Goal: Task Accomplishment & Management: Use online tool/utility

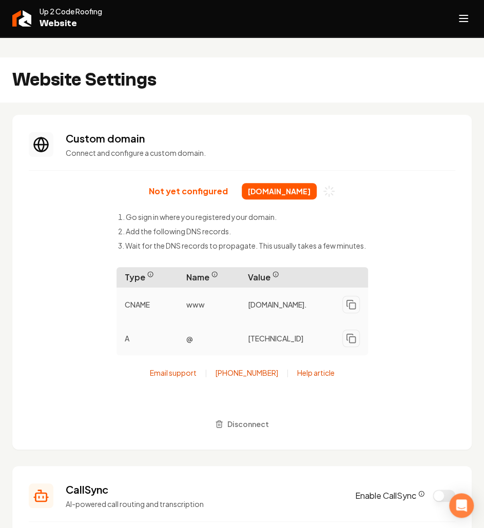
click at [163, 148] on p "Connect and configure a custom domain." at bounding box center [260, 153] width 389 height 10
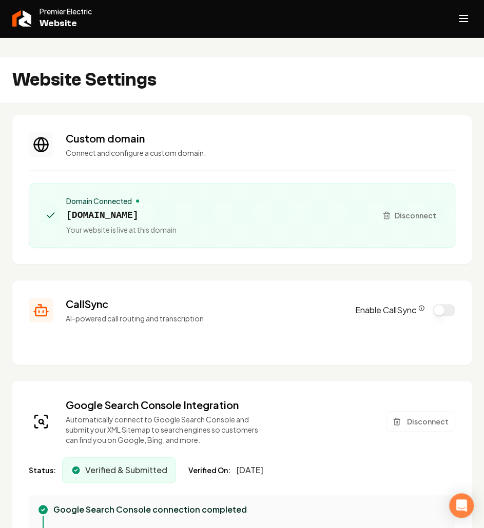
click at [291, 72] on div "Website Settings" at bounding box center [242, 79] width 484 height 45
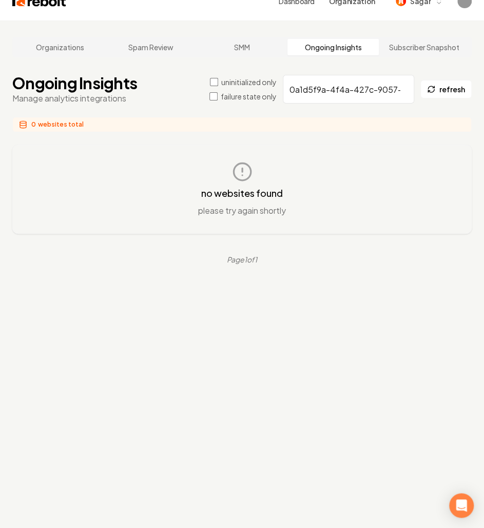
click at [320, 75] on input "0a1d5f9a-4f4a-427c-9057-d305b40143a4" at bounding box center [348, 89] width 131 height 29
paste input "67f50ca6-4b85-40ca-835e-1d5115e47619"
type input "67f50ca6-4b85-40ca-835e-1d5115e47619"
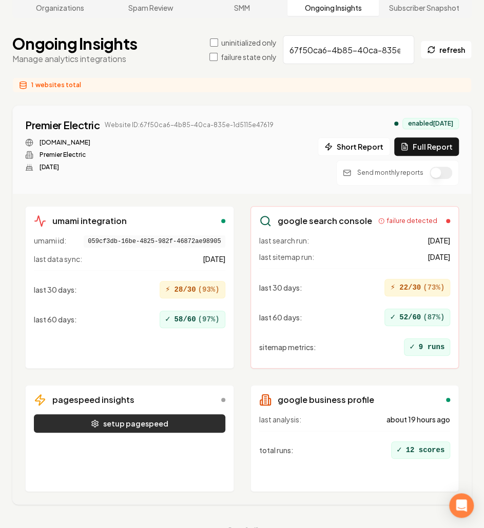
click at [154, 415] on button "setup pagespeed" at bounding box center [129, 424] width 191 height 18
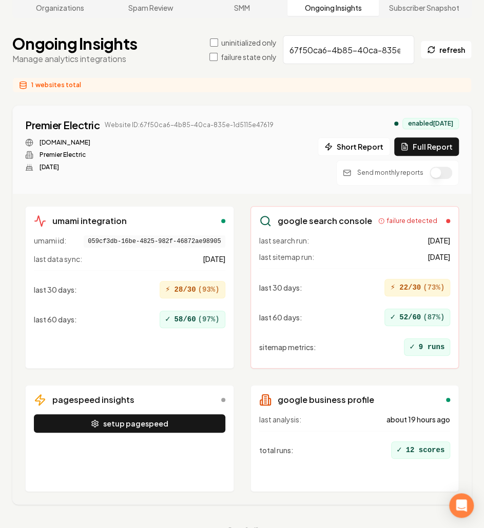
click at [162, 463] on div "pagespeed insights setup pagespeed" at bounding box center [129, 438] width 209 height 107
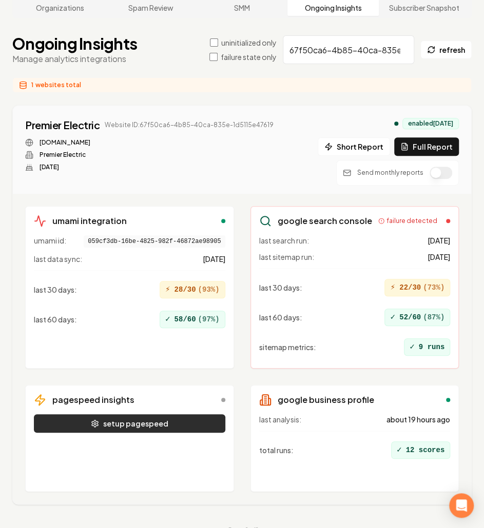
click at [153, 415] on button "setup pagespeed" at bounding box center [129, 424] width 191 height 18
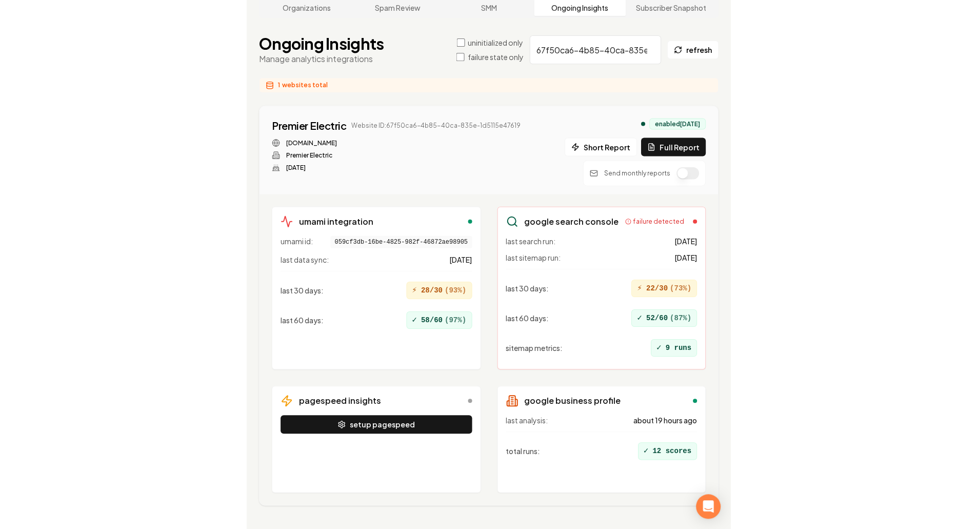
scroll to position [78, 0]
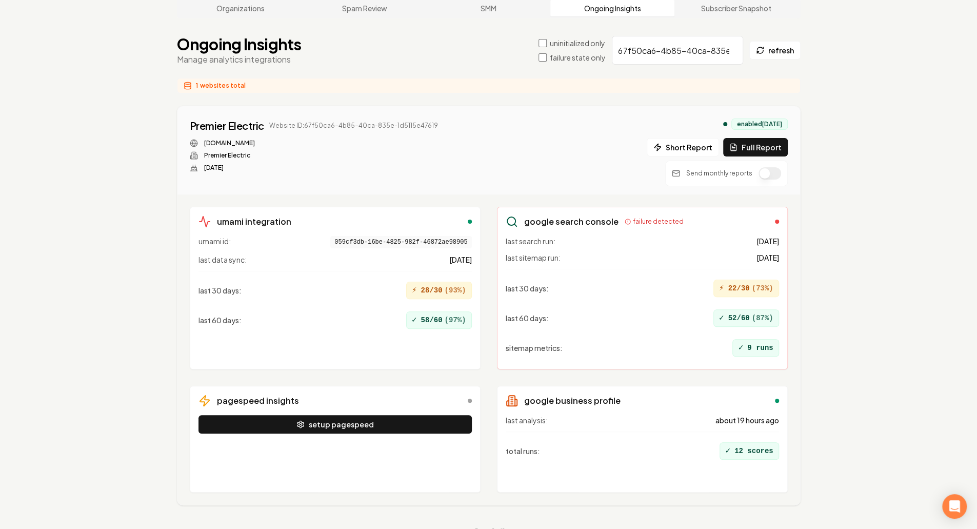
click at [483, 36] on input "67f50ca6-4b85-40ca-835e-1d5115e47619" at bounding box center [677, 50] width 131 height 29
paste input "0f78a8d0-a70b-4854-bc66-156382d01848"
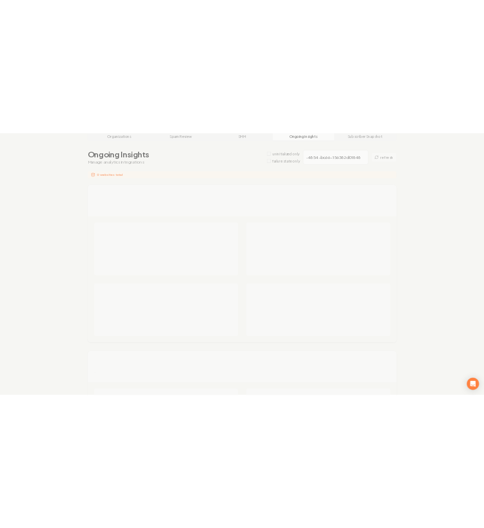
scroll to position [78, 0]
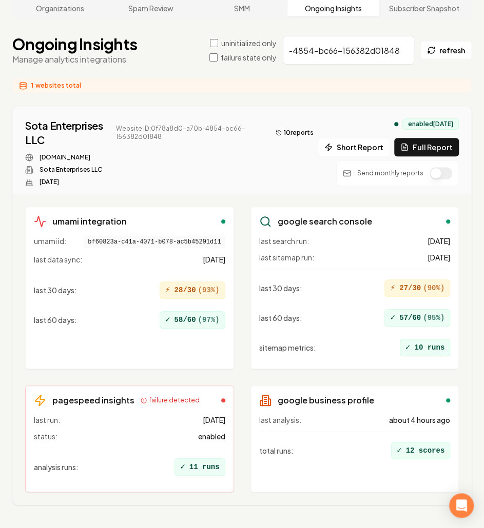
click at [168, 415] on div "last run: 1 day ago" at bounding box center [129, 420] width 191 height 10
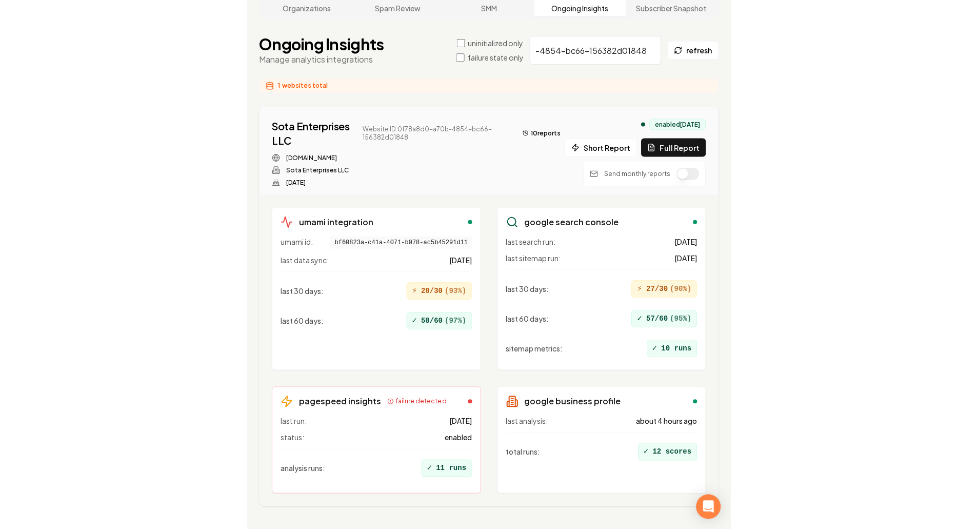
scroll to position [0, 0]
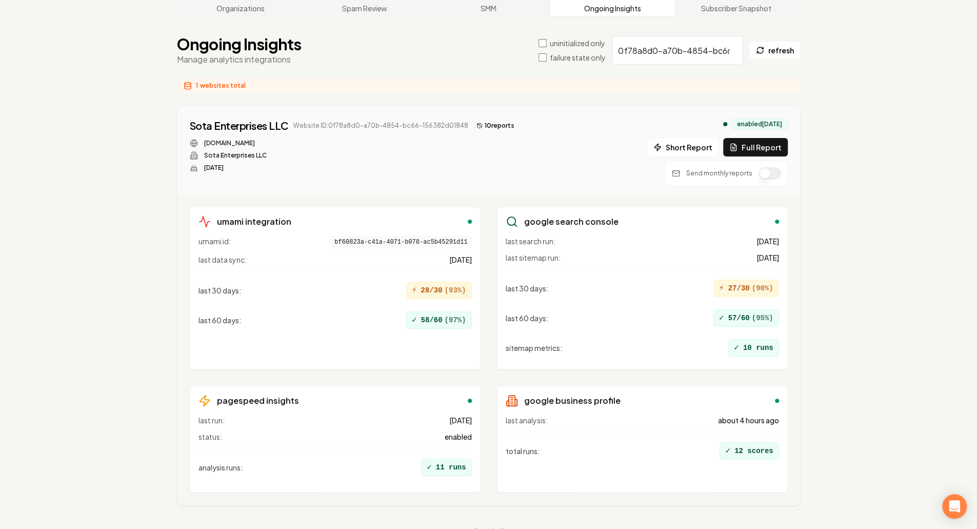
click at [483, 40] on input "0f78a8d0-a70b-4854-bc66-156382d01848" at bounding box center [677, 50] width 131 height 29
paste input "4ccf1629-689b-4482-99ba-5c5003ecda96"
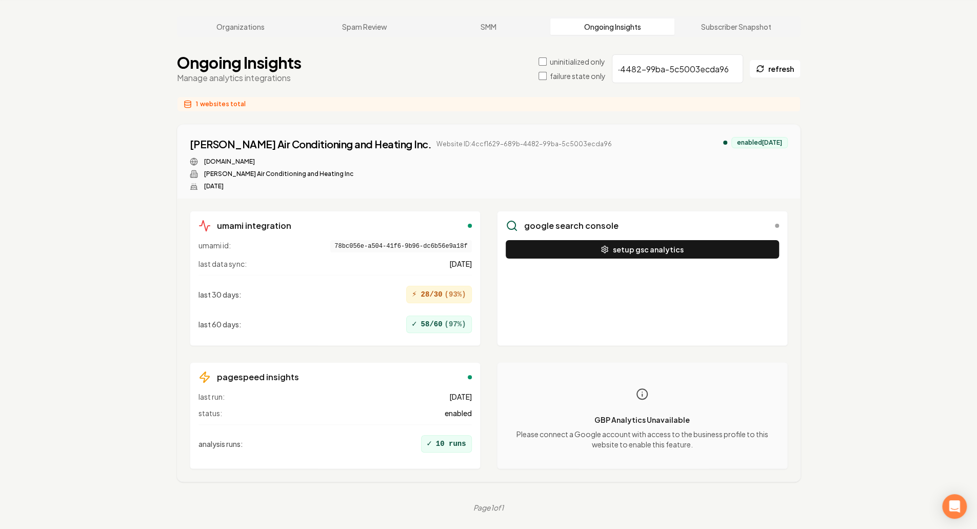
scroll to position [39, 0]
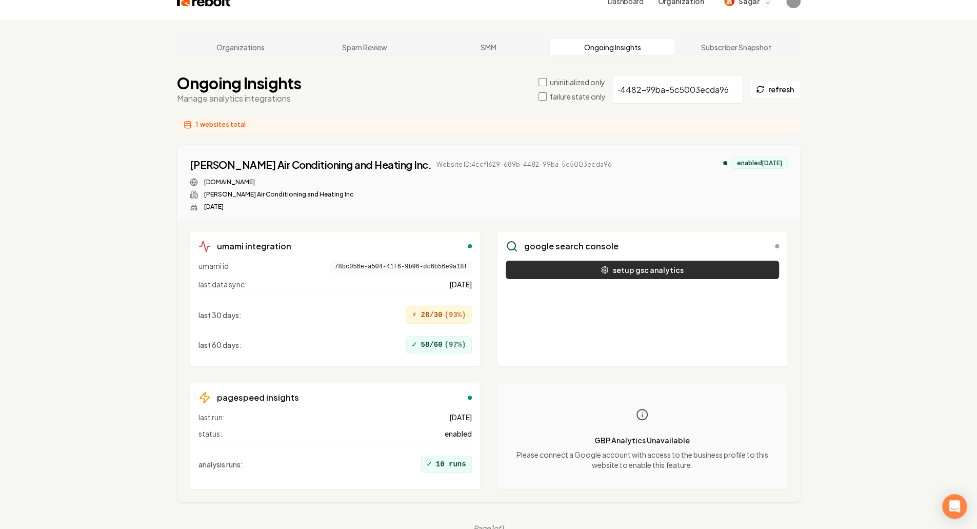
type input "4ccf1629-689b-4482-99ba-5c5003ecda96"
click at [483, 261] on button "setup gsc analytics" at bounding box center [642, 270] width 273 height 18
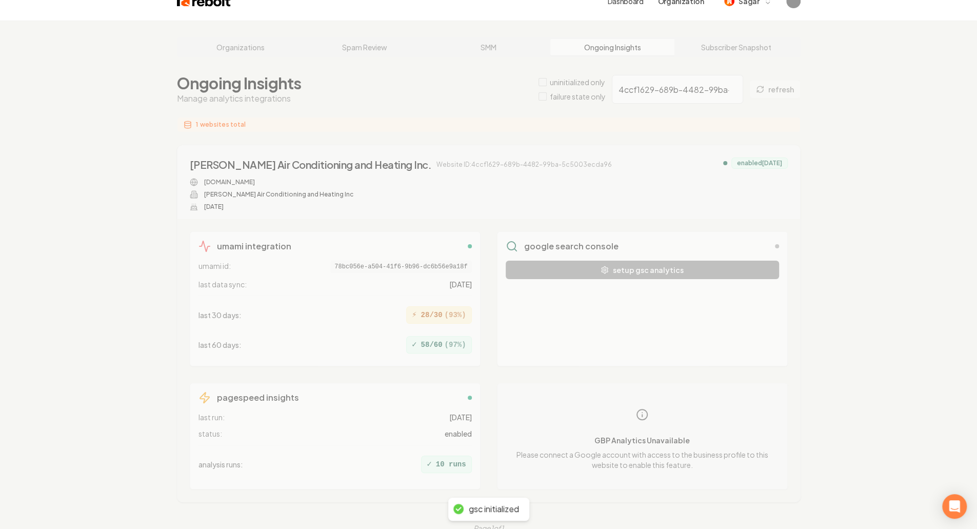
click at [483, 313] on div "Organizations Spam Review SMM Ongoing Insights Subscriber Snapshot Ongoing Insi…" at bounding box center [488, 285] width 977 height 529
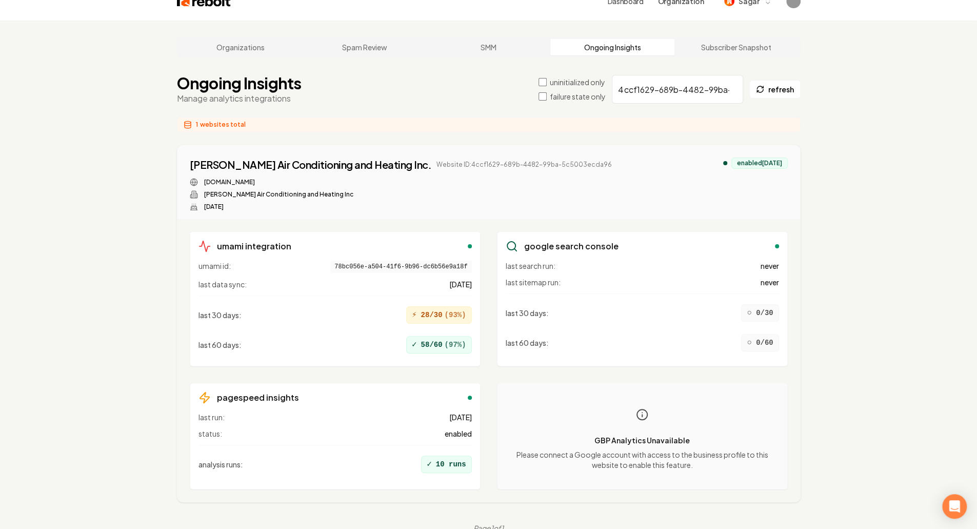
click at [483, 261] on div "last search run: never last sitemap run: never last 30 days : ○ 0/30 last 60 da…" at bounding box center [642, 308] width 273 height 95
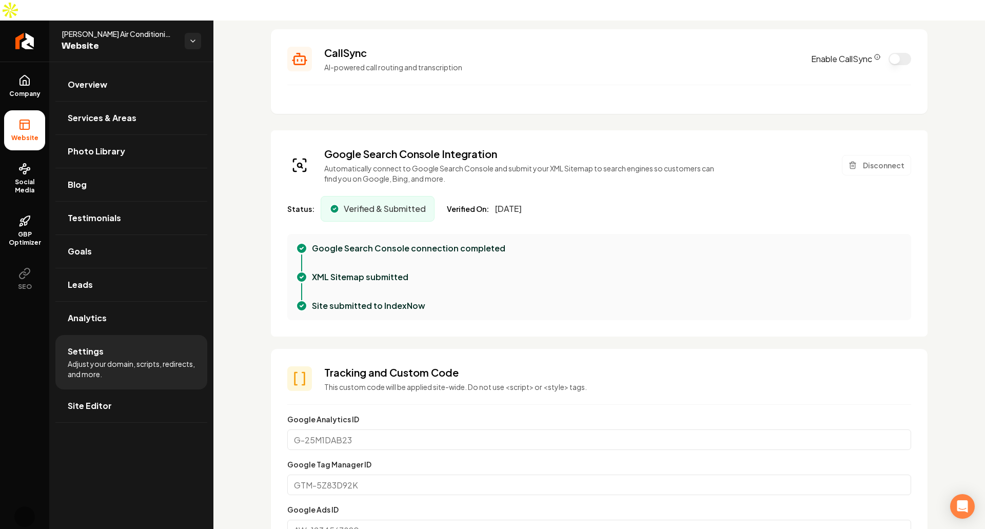
scroll to position [206, 0]
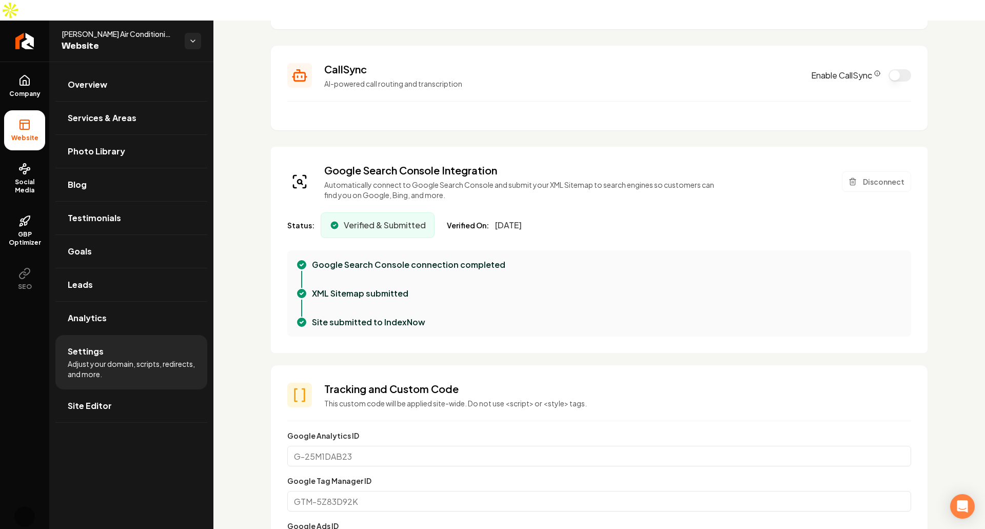
click at [654, 259] on div "Google Search Console connection completed" at bounding box center [607, 265] width 591 height 12
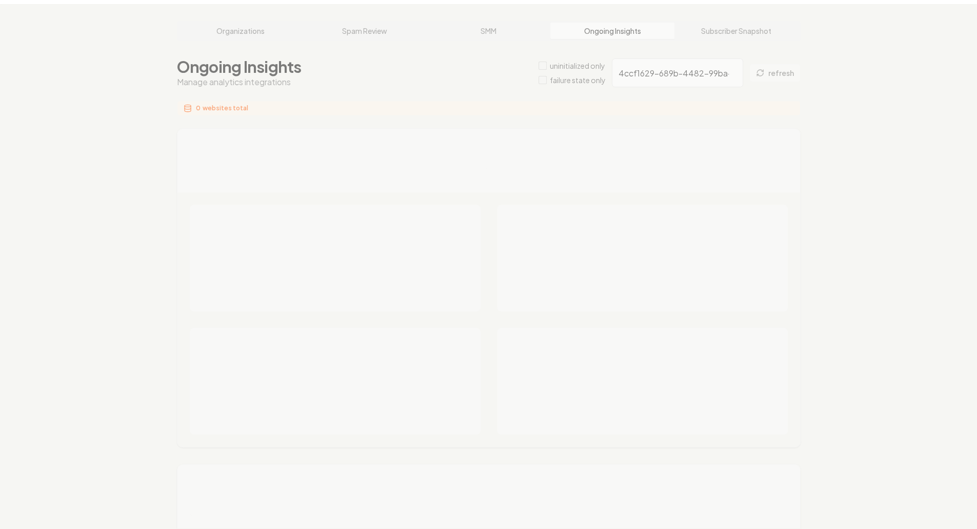
scroll to position [39, 0]
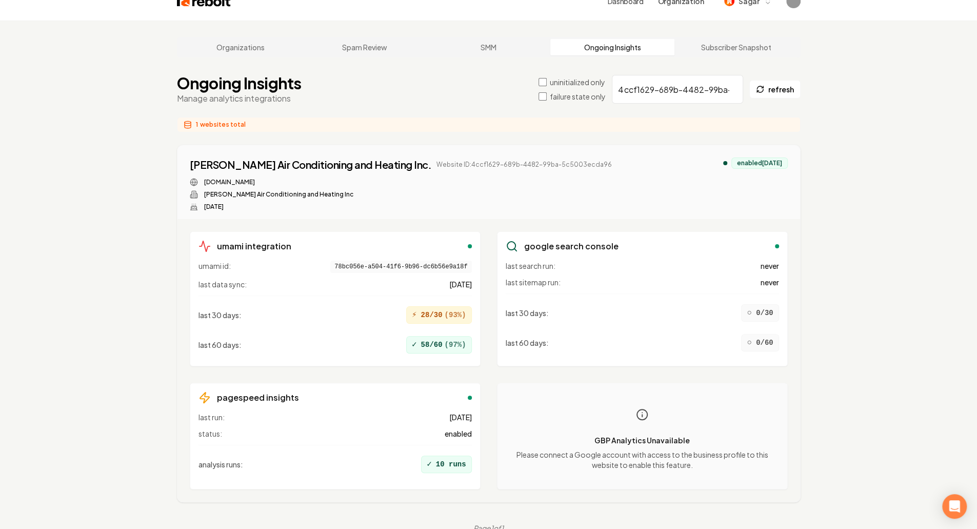
click at [631, 261] on div "last search run: never last sitemap run: never last 30 days : ○ 0/30 last 60 da…" at bounding box center [642, 308] width 273 height 95
click at [721, 75] on input "4ccf1629-689b-4482-99ba-5c5003ecda96" at bounding box center [677, 89] width 131 height 29
paste input "b97698e3-d46b-4042-a29f-3e30b585f961"
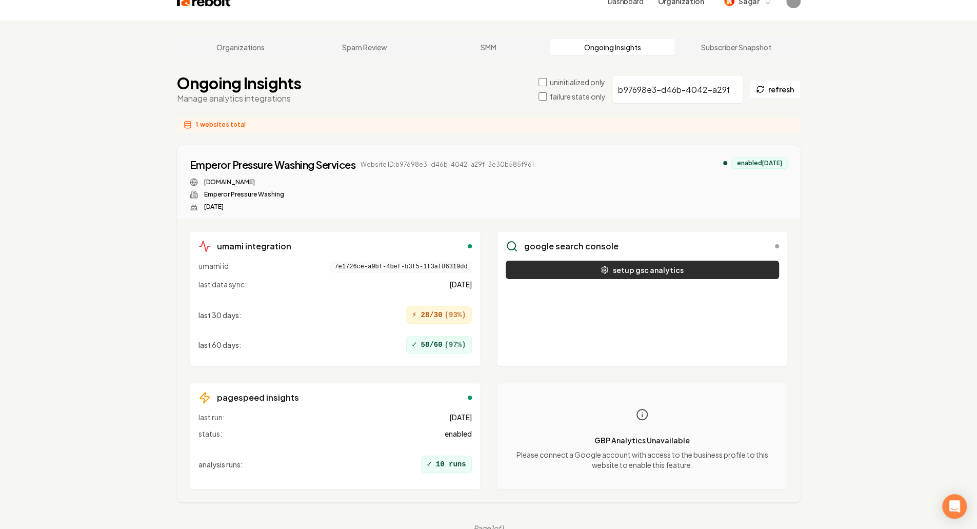
click at [657, 261] on button "setup gsc analytics" at bounding box center [642, 270] width 273 height 18
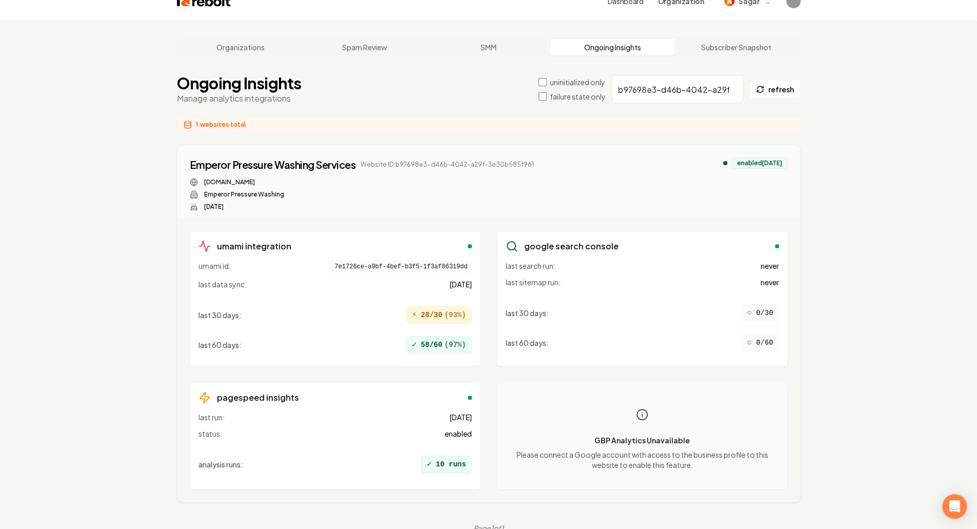
click at [121, 253] on div "Organizations Spam Review SMM Ongoing Insights Subscriber Snapshot Ongoing Insi…" at bounding box center [488, 285] width 977 height 529
click at [641, 75] on input "b97698e3-d46b-4042-a29f-3e30b585f961" at bounding box center [677, 89] width 131 height 29
paste input "cc0e0a57-9da6-4a44-96b7-74156887af0c"
click at [896, 142] on div "Organizations Spam Review SMM Ongoing Insights Subscriber Snapshot Ongoing Insi…" at bounding box center [488, 285] width 977 height 529
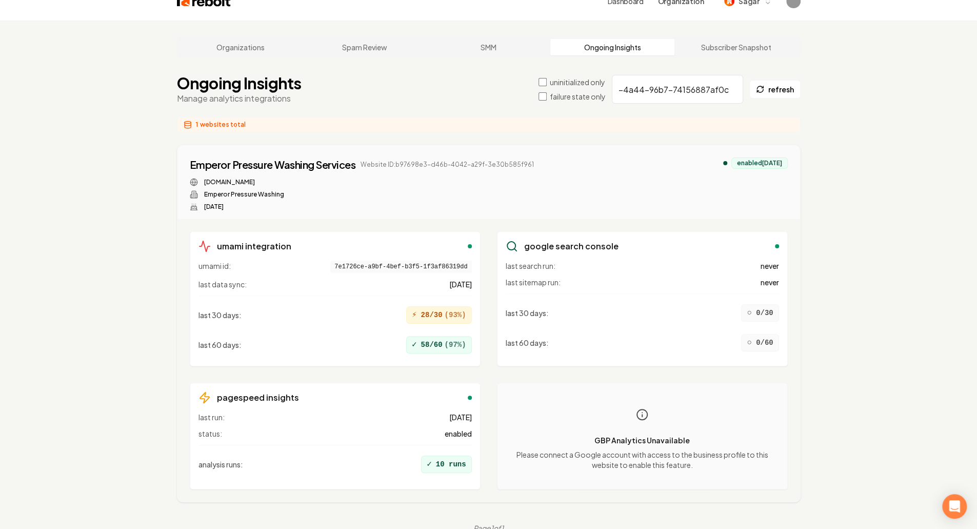
scroll to position [0, 0]
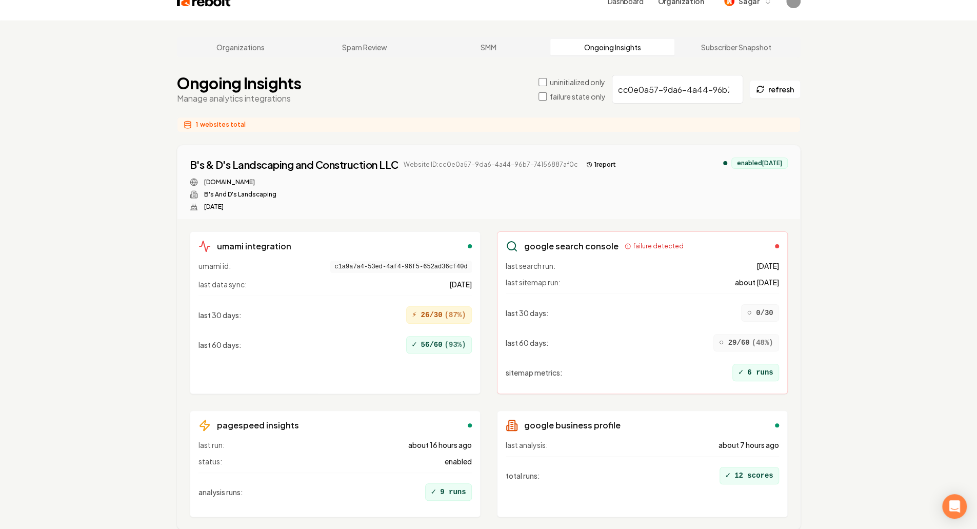
click at [843, 177] on div "Organizations Spam Review SMM Ongoing Insights Subscriber Snapshot Ongoing Insi…" at bounding box center [488, 299] width 977 height 557
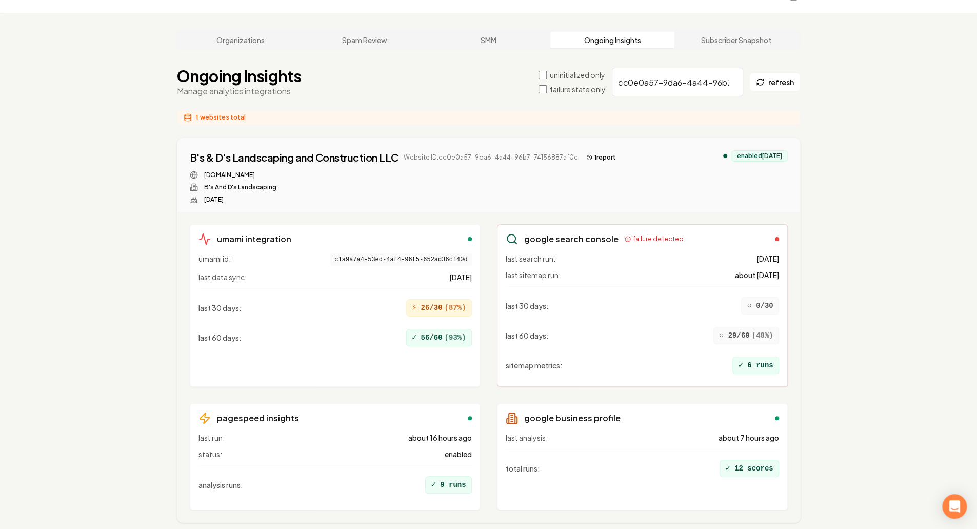
scroll to position [64, 0]
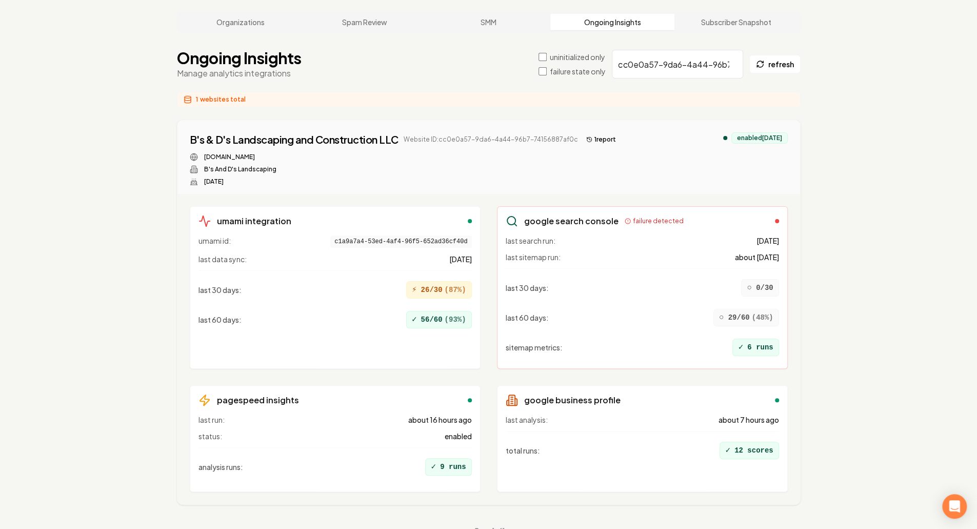
click at [848, 160] on div "Organizations Spam Review SMM Ongoing Insights Subscriber Snapshot Ongoing Insi…" at bounding box center [488, 273] width 977 height 557
click at [847, 162] on div "Organizations Spam Review SMM Ongoing Insights Subscriber Snapshot Ongoing Insi…" at bounding box center [488, 273] width 977 height 557
drag, startPoint x: 853, startPoint y: 258, endPoint x: 851, endPoint y: 253, distance: 5.5
click at [853, 258] on div "Organizations Spam Review SMM Ongoing Insights Subscriber Snapshot Ongoing Insi…" at bounding box center [488, 273] width 977 height 557
click at [847, 228] on div "Organizations Spam Review SMM Ongoing Insights Subscriber Snapshot Ongoing Insi…" at bounding box center [488, 273] width 977 height 557
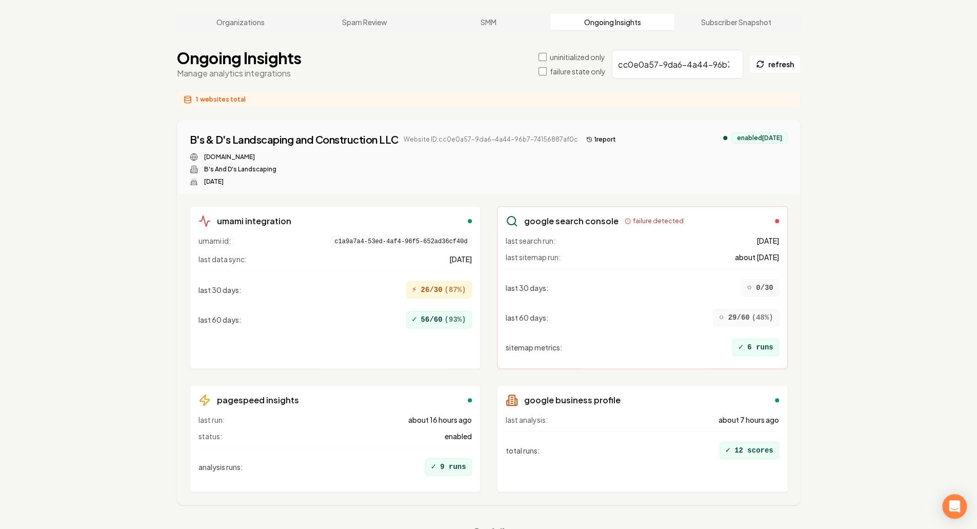
click at [849, 199] on div "Organizations Spam Review SMM Ongoing Insights Subscriber Snapshot Ongoing Insi…" at bounding box center [488, 273] width 977 height 557
click at [848, 198] on div "Organizations Spam Review SMM Ongoing Insights Subscriber Snapshot Ongoing Insi…" at bounding box center [488, 273] width 977 height 557
click at [677, 50] on input "cc0e0a57-9da6-4a44-96b7-74156887af0c" at bounding box center [677, 64] width 131 height 29
paste input "1c7db49b-a749-4f04-a7bc-c53d1ba35d81"
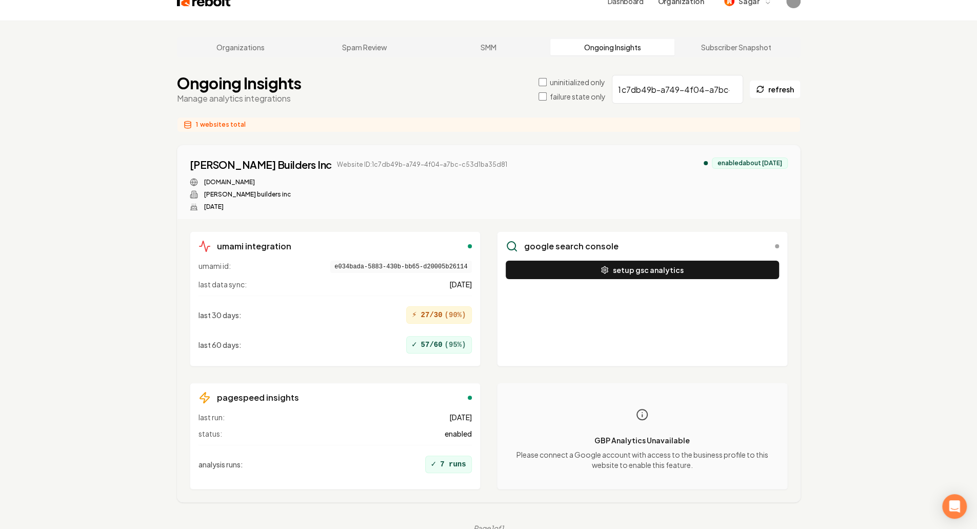
click at [648, 261] on button "setup gsc analytics" at bounding box center [642, 270] width 273 height 18
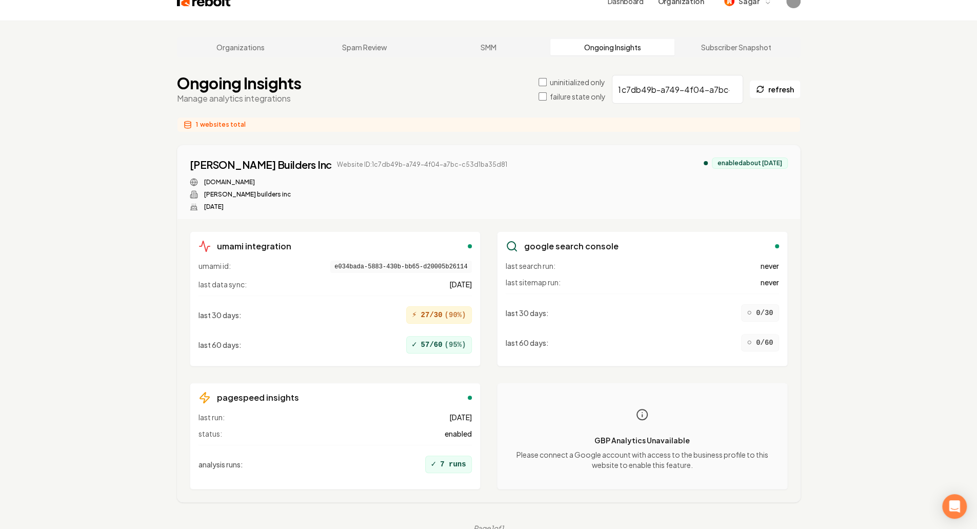
click at [124, 235] on div "Organizations Spam Review SMM Ongoing Insights Subscriber Snapshot Ongoing Insi…" at bounding box center [488, 285] width 977 height 529
click at [122, 201] on div "Organizations Spam Review SMM Ongoing Insights Subscriber Snapshot Ongoing Insi…" at bounding box center [488, 285] width 977 height 529
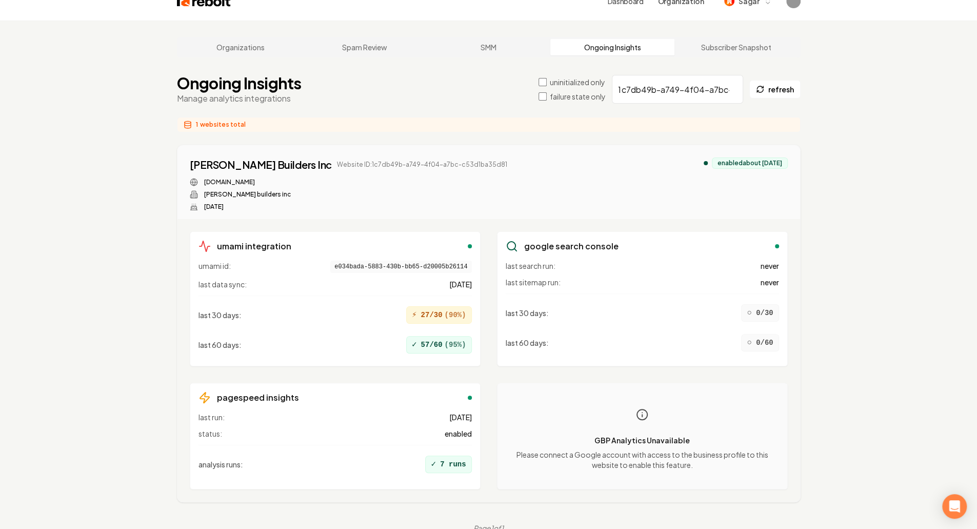
click at [120, 195] on div "Organizations Spam Review SMM Ongoing Insights Subscriber Snapshot Ongoing Insi…" at bounding box center [488, 285] width 977 height 529
click at [648, 75] on input "1c7db49b-a749-4f04-a7bc-c53d1ba35d81" at bounding box center [677, 89] width 131 height 29
paste input "bb63be9c-252b-4988-bb17-137ab1bbbd4b"
drag, startPoint x: 849, startPoint y: 179, endPoint x: 849, endPoint y: 184, distance: 5.6
click at [850, 178] on div "Organizations Spam Review SMM Ongoing Insights Subscriber Snapshot Ongoing Insi…" at bounding box center [488, 285] width 977 height 529
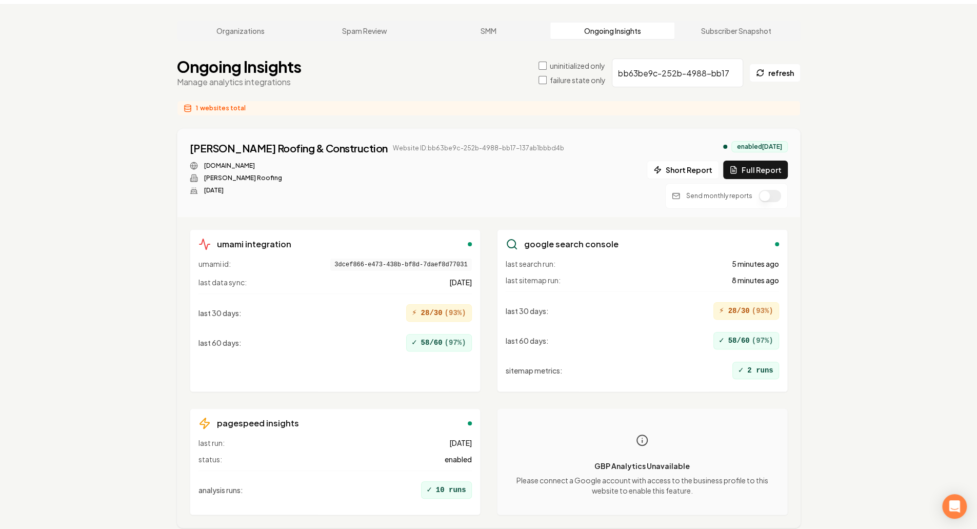
scroll to position [78, 0]
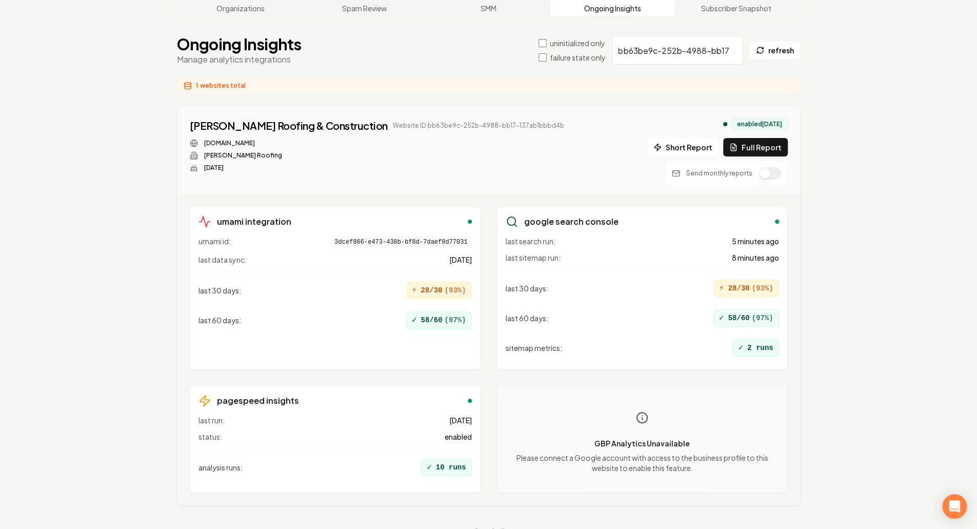
click at [678, 452] on p "Please connect a Google account with access to the business profile to this web…" at bounding box center [642, 462] width 273 height 21
click at [702, 452] on p "Please connect a Google account with access to the business profile to this web…" at bounding box center [642, 462] width 273 height 21
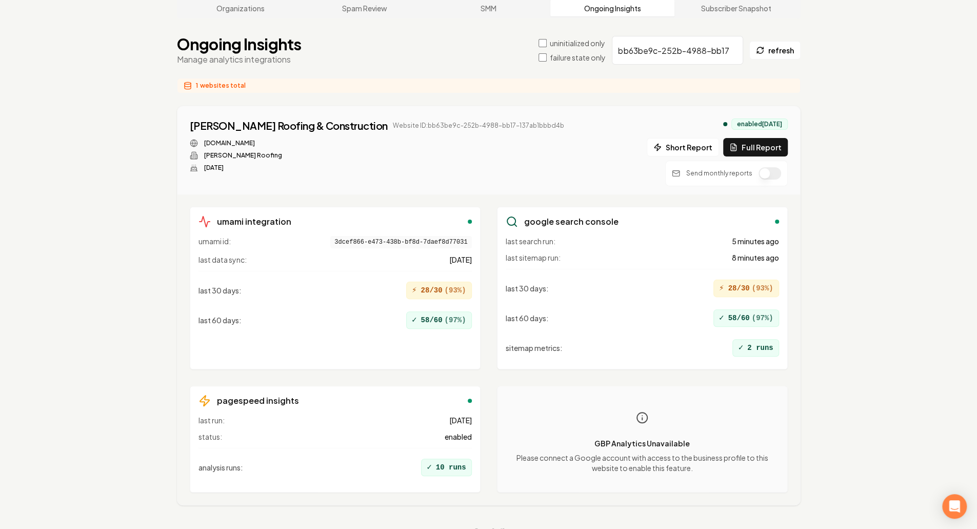
click at [651, 36] on input "bb63be9c-252b-4988-bb17-137ab1bbbd4b" at bounding box center [677, 50] width 131 height 29
click at [867, 191] on div "Organizations Spam Review SMM Ongoing Insights Subscriber Snapshot Ongoing Insi…" at bounding box center [488, 267] width 977 height 571
click at [881, 227] on div "Organizations Spam Review SMM Ongoing Insights Subscriber Snapshot Ongoing Insi…" at bounding box center [488, 267] width 977 height 571
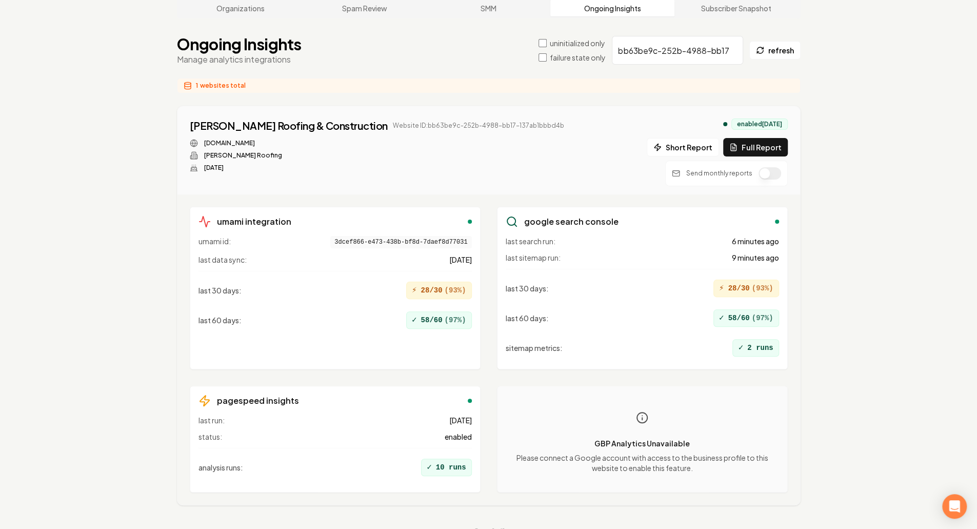
click at [848, 318] on div "Organizations Spam Review SMM Ongoing Insights Subscriber Snapshot Ongoing Insi…" at bounding box center [488, 267] width 977 height 571
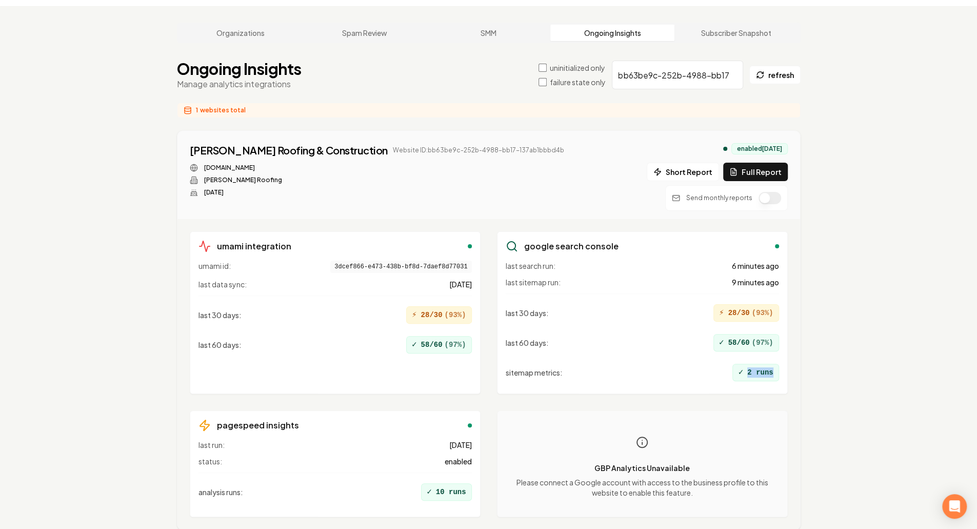
scroll to position [27, 0]
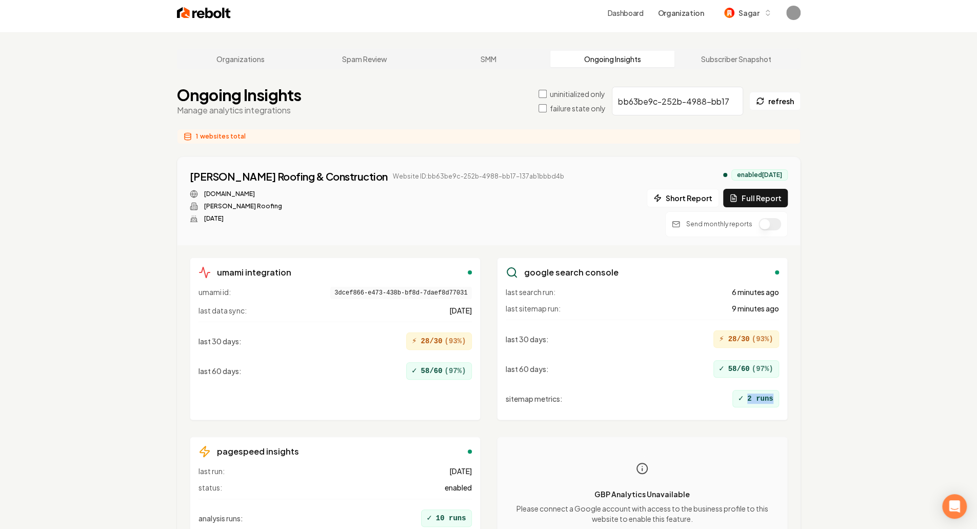
click at [852, 360] on div "Organizations Spam Review SMM Ongoing Insights Subscriber Snapshot Ongoing Insi…" at bounding box center [488, 317] width 977 height 571
click at [854, 363] on div "Organizations Spam Review SMM Ongoing Insights Subscriber Snapshot Ongoing Insi…" at bounding box center [488, 318] width 977 height 571
click at [696, 88] on input "bb63be9c-252b-4988-bb17-137ab1bbbd4b" at bounding box center [677, 101] width 131 height 29
paste input "747edd2a-4b00-4a9f-a3f9-f7c13790317"
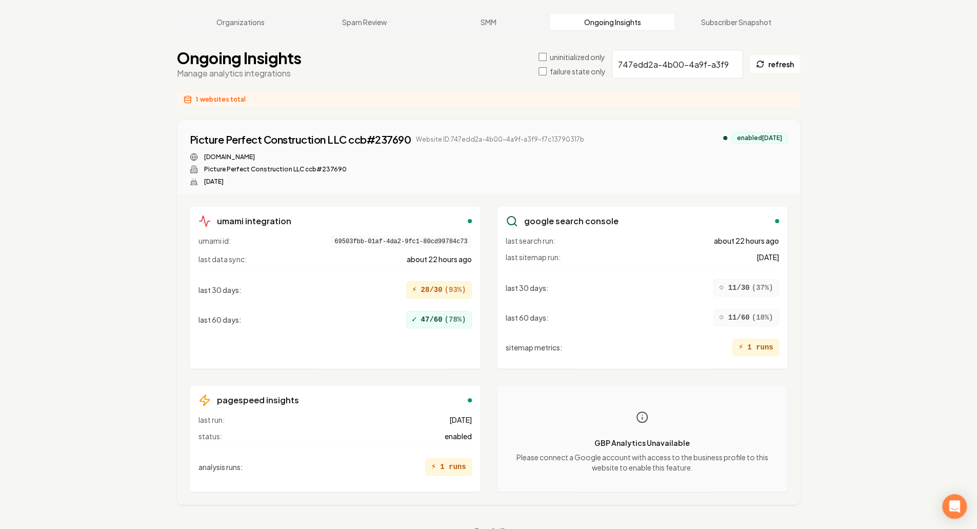
click at [693, 50] on input "747edd2a-4b00-4a9f-a3f9-f7c13790317b" at bounding box center [677, 64] width 131 height 29
paste input "410b633a-1030-4cc6-9b3b-edee41d4f342"
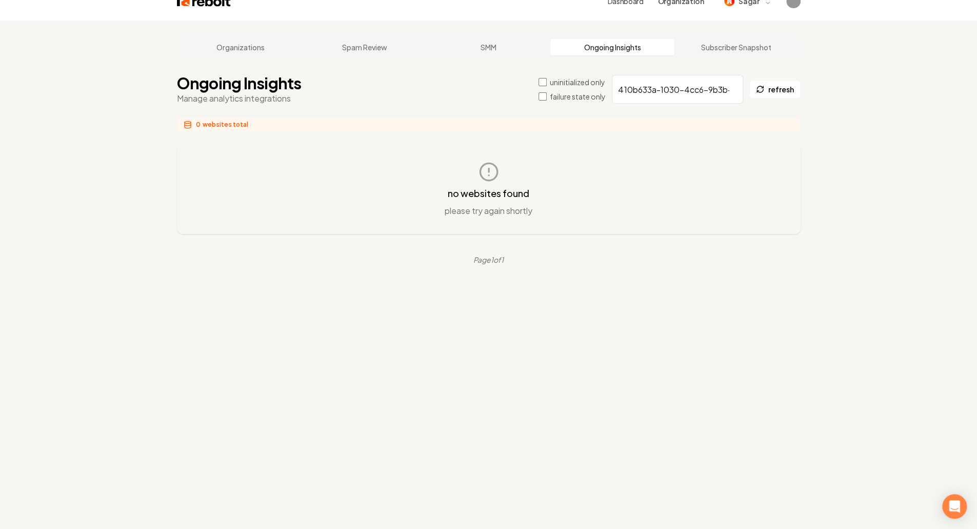
click at [739, 301] on div "Organizations Spam Review SMM Ongoing Insights Subscriber Snapshot Ongoing Insi…" at bounding box center [488, 285] width 977 height 529
click at [696, 75] on input "410b633a-1030-4cc6-9b3b-edee41d4f342" at bounding box center [677, 89] width 131 height 29
paste input "29d3cb17-3328-4a77-a3c9-e85a6e15899d"
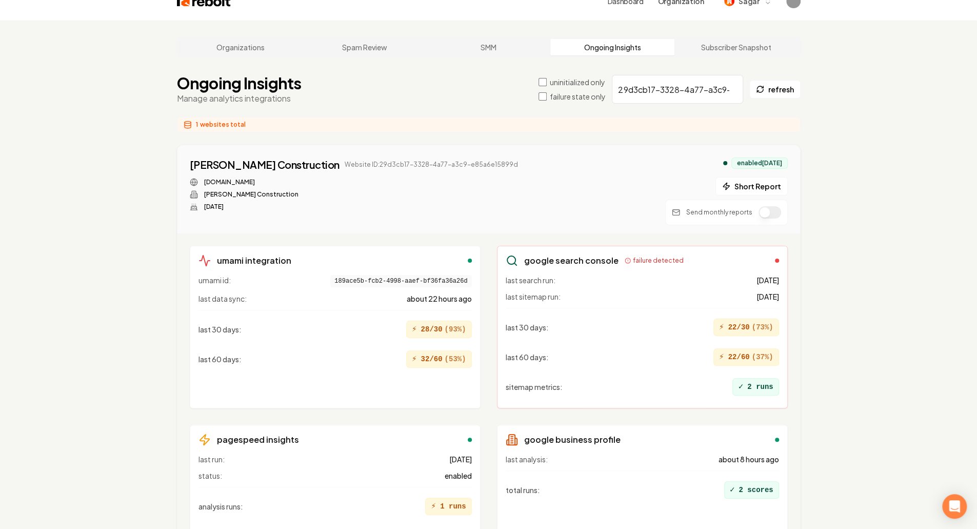
drag, startPoint x: 867, startPoint y: 286, endPoint x: 857, endPoint y: 285, distance: 9.4
click at [867, 286] on div "Organizations Spam Review SMM Ongoing Insights Subscriber Snapshot Ongoing Insi…" at bounding box center [488, 306] width 977 height 571
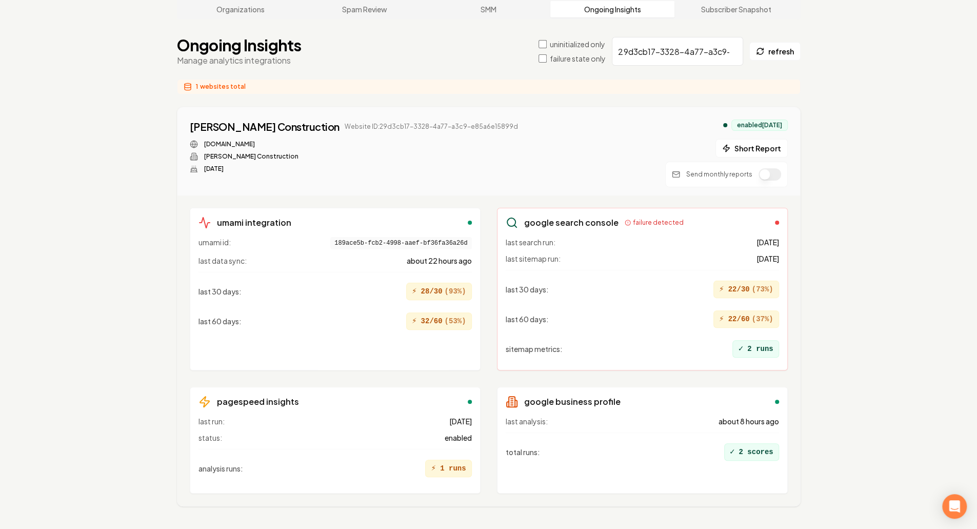
scroll to position [78, 0]
click at [857, 285] on div "Organizations Spam Review SMM Ongoing Insights Subscriber Snapshot Ongoing Insi…" at bounding box center [488, 267] width 977 height 571
click at [861, 277] on div "Organizations Spam Review SMM Ongoing Insights Subscriber Snapshot Ongoing Insi…" at bounding box center [488, 267] width 977 height 571
click at [769, 339] on div "✓ 2 runs" at bounding box center [756, 347] width 46 height 17
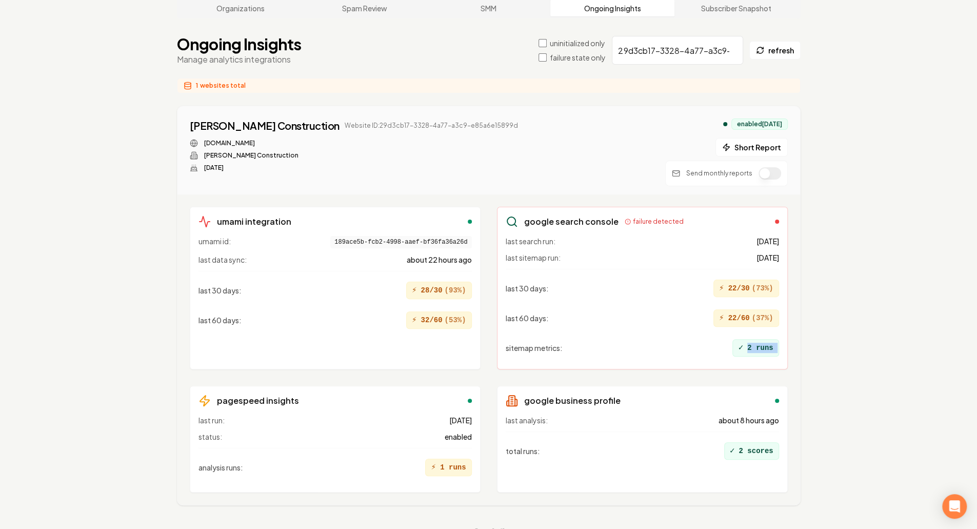
click at [769, 339] on div "✓ 2 runs" at bounding box center [756, 347] width 46 height 17
drag, startPoint x: 769, startPoint y: 328, endPoint x: 756, endPoint y: 306, distance: 24.8
click at [768, 339] on div "✓ 2 runs" at bounding box center [756, 347] width 46 height 17
click at [753, 309] on div "⚡ 22/60 ( 37 %)" at bounding box center [747, 317] width 66 height 17
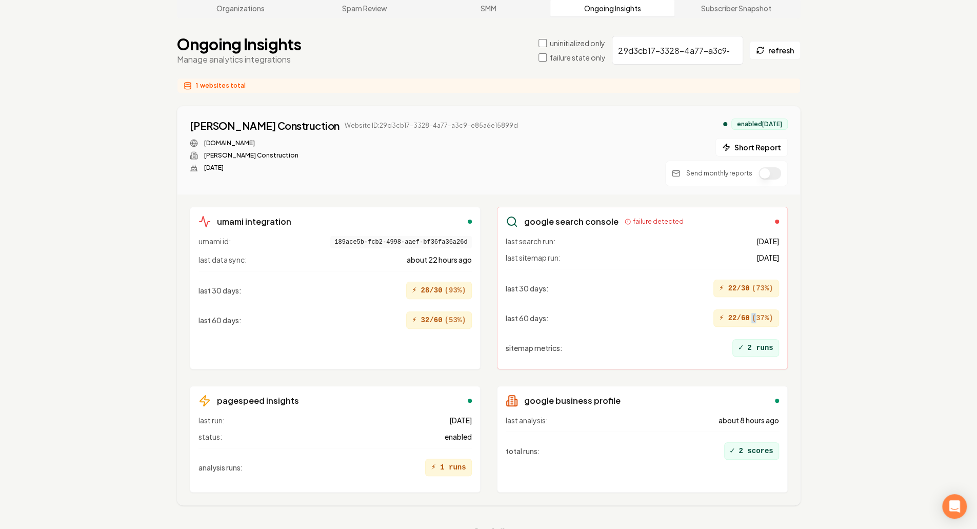
click at [753, 309] on div "⚡ 22/60 ( 37 %)" at bounding box center [747, 317] width 66 height 17
click at [756, 283] on span "( 73 %)" at bounding box center [763, 288] width 22 height 10
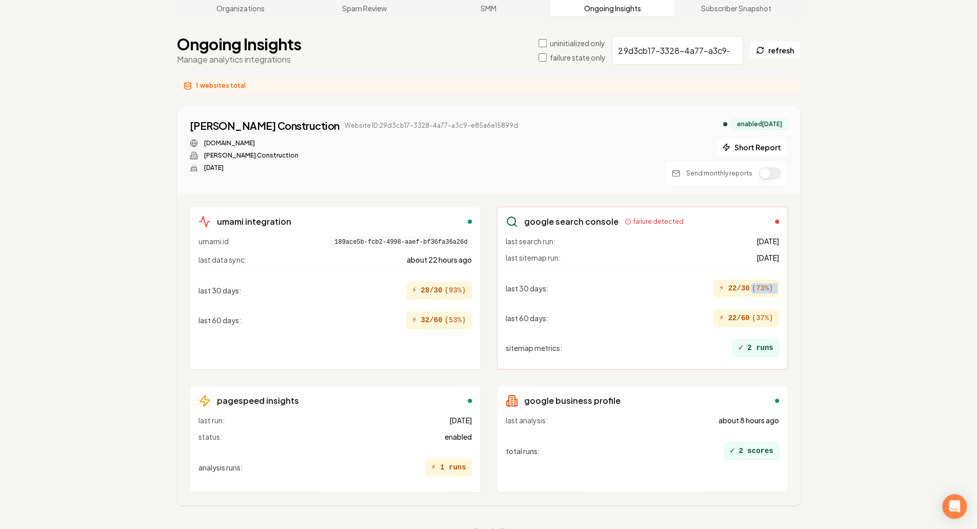
click at [758, 283] on span "( 73 %)" at bounding box center [763, 288] width 22 height 10
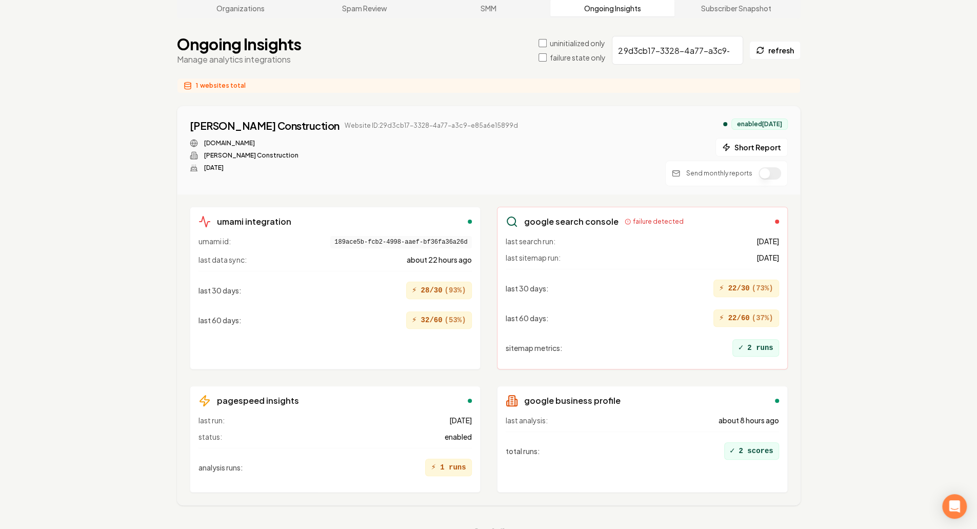
click at [583, 215] on h3 "google search console" at bounding box center [571, 221] width 94 height 12
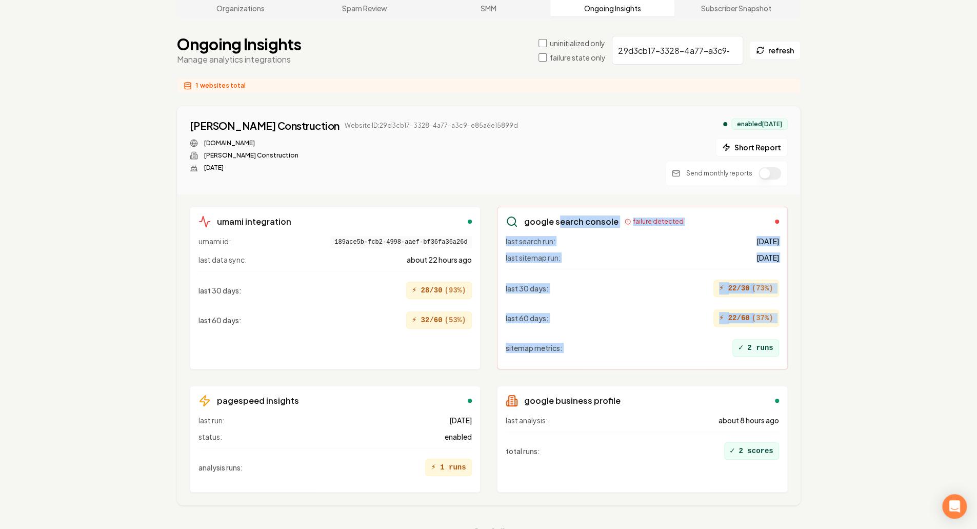
drag, startPoint x: 557, startPoint y: 202, endPoint x: 738, endPoint y: 324, distance: 218.4
click at [739, 324] on div "google search console failure detected last search run: 6 days ago last sitemap…" at bounding box center [642, 288] width 291 height 163
click at [738, 339] on div "✓ 2 runs" at bounding box center [756, 347] width 46 height 17
click at [716, 335] on div "sitemap metrics : ✓ 2 runs" at bounding box center [642, 348] width 273 height 26
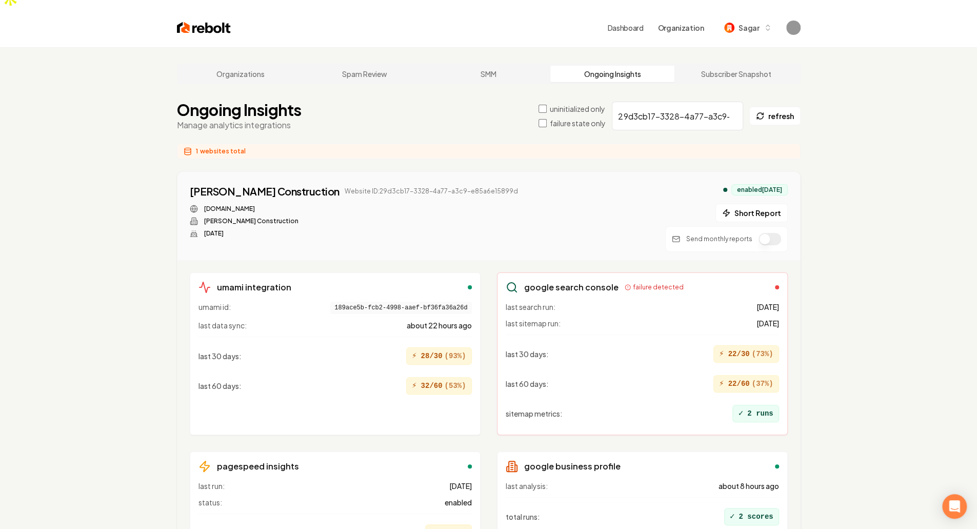
scroll to position [0, 0]
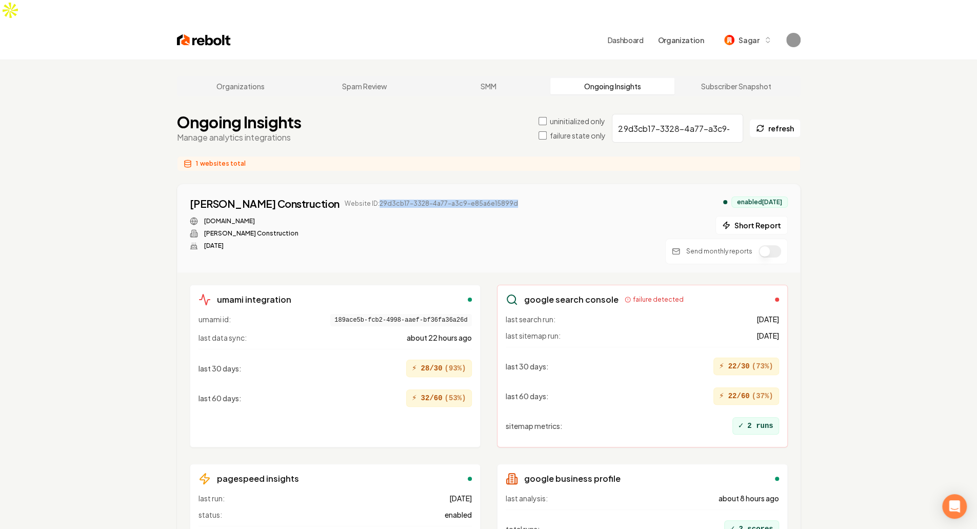
drag, startPoint x: 354, startPoint y: 181, endPoint x: 542, endPoint y: 188, distance: 187.9
click at [542, 196] on div "Chorpenning Construction Website ID: 29d3cb17-3328-4a77-a3c9-e85a6e15899d chorp…" at bounding box center [489, 230] width 598 height 68
copy span "29d3cb17-3328-4a77-a3c9-e85a6e15899d"
click at [661, 114] on input "29d3cb17-3328-4a77-a3c9-e85a6e15899d" at bounding box center [677, 128] width 131 height 29
paste input "c318f1f2-23c2-495c-86ce-5f846e45b445"
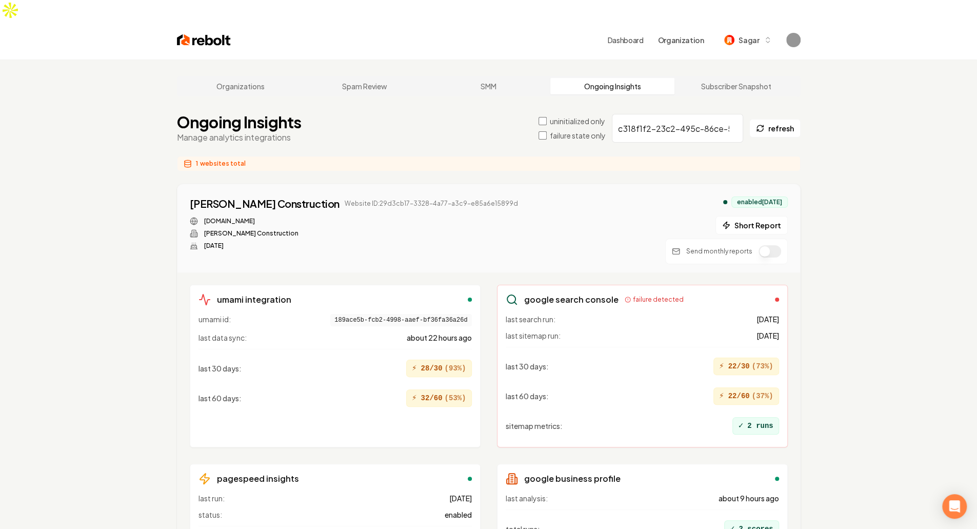
scroll to position [0, 60]
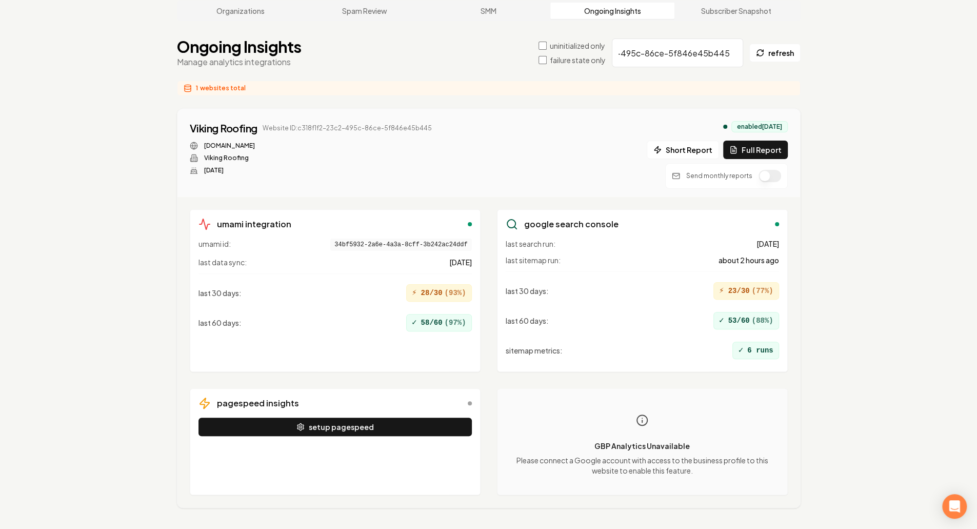
scroll to position [78, 0]
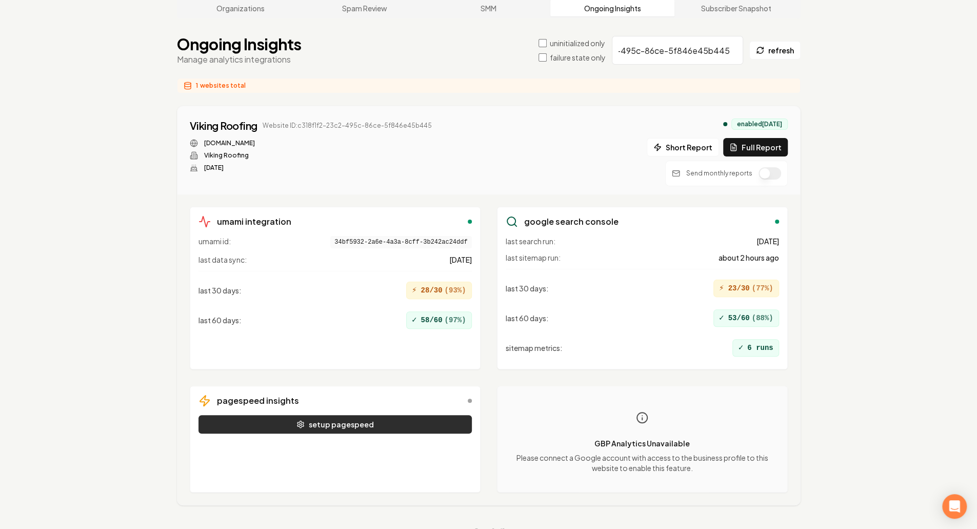
type input "c318f1f2-23c2-495c-86ce-5f846e45b445"
click at [334, 415] on button "setup pagespeed" at bounding box center [335, 424] width 273 height 18
click at [328, 415] on button "setup pagespeed" at bounding box center [335, 424] width 273 height 18
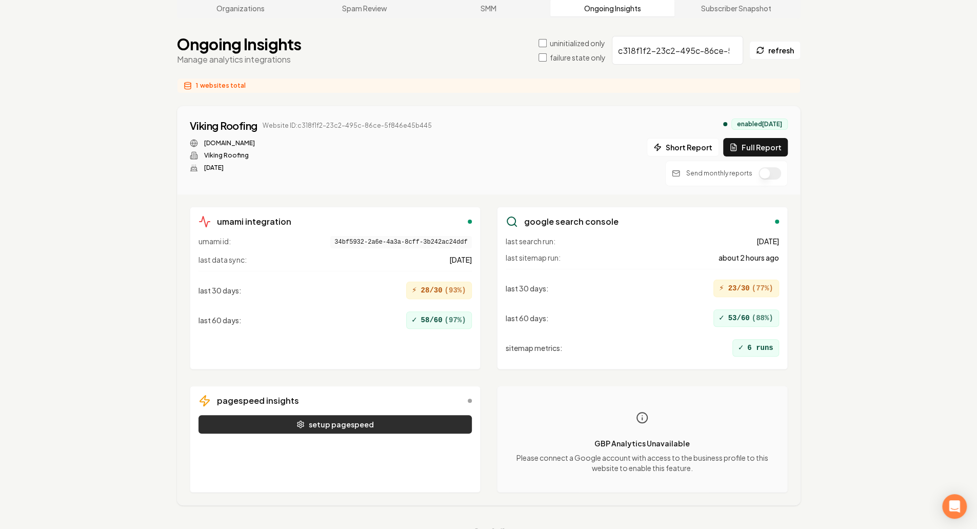
click at [329, 415] on button "setup pagespeed" at bounding box center [335, 424] width 273 height 18
click at [334, 415] on button "setup pagespeed" at bounding box center [335, 424] width 273 height 18
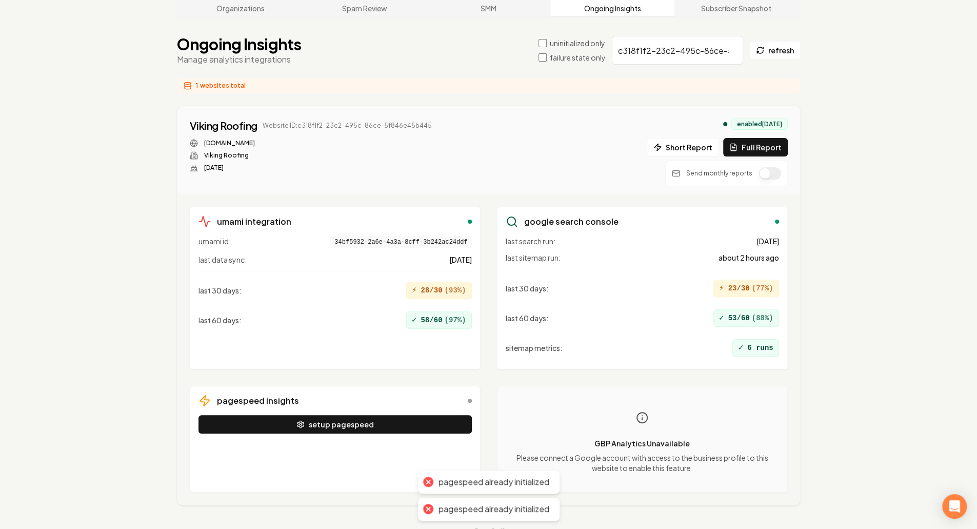
click at [337, 390] on div "pagespeed insights setup pagespeed" at bounding box center [335, 439] width 291 height 107
click at [340, 387] on div "pagespeed insights setup pagespeed" at bounding box center [335, 439] width 291 height 107
click at [339, 415] on button "setup pagespeed" at bounding box center [335, 424] width 273 height 18
click at [293, 450] on div "setup pagespeed" at bounding box center [335, 449] width 273 height 69
click at [686, 36] on input "c318f1f2-23c2-495c-86ce-5f846e45b445" at bounding box center [677, 50] width 131 height 29
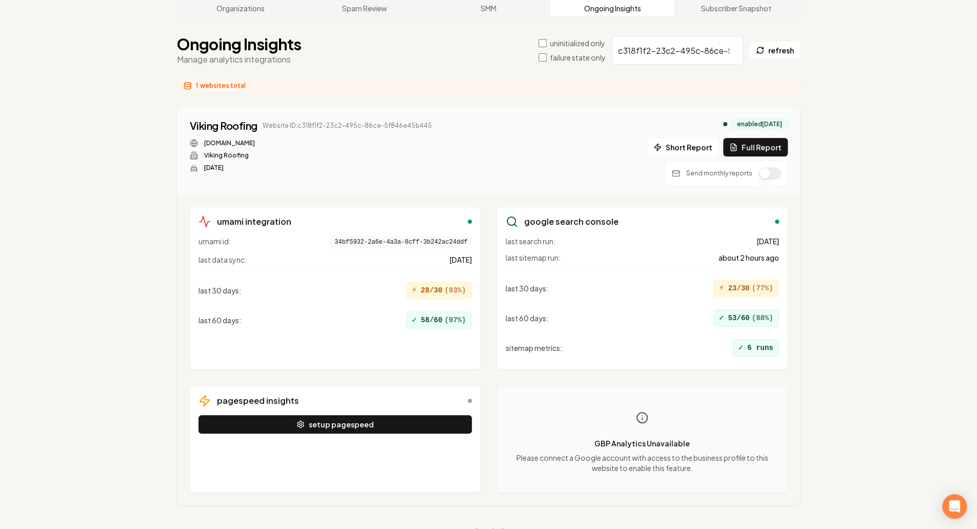
click at [687, 36] on input "c318f1f2-23c2-495c-86ce-5f846e45b445" at bounding box center [677, 50] width 131 height 29
paste input "dc5ce3a6-6889-43e2-a830-bc1beb7682d1"
type input "dc5ce3a6-6889-43e2-a830-bc1beb7682d1"
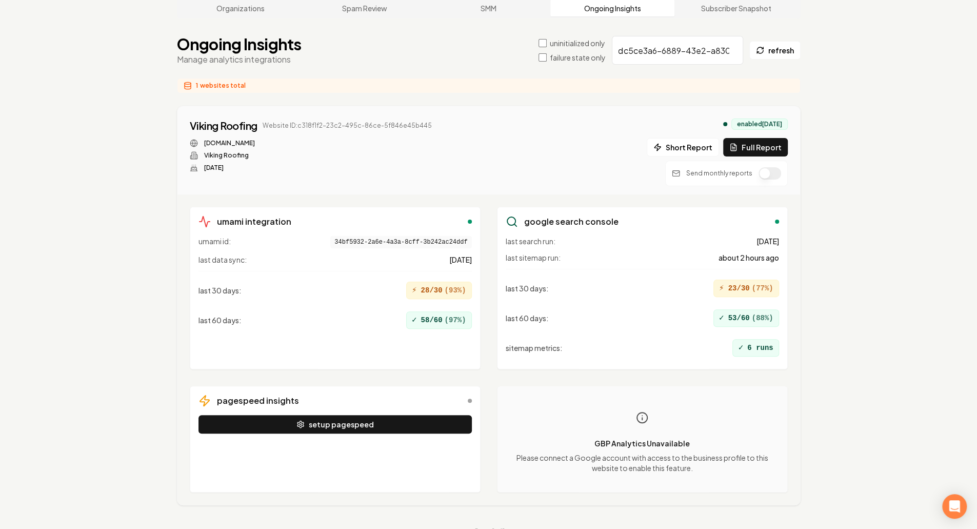
click at [647, 52] on div "Organizations Spam Review SMM Ongoing Insights Subscriber Snapshot Ongoing Insi…" at bounding box center [488, 267] width 977 height 571
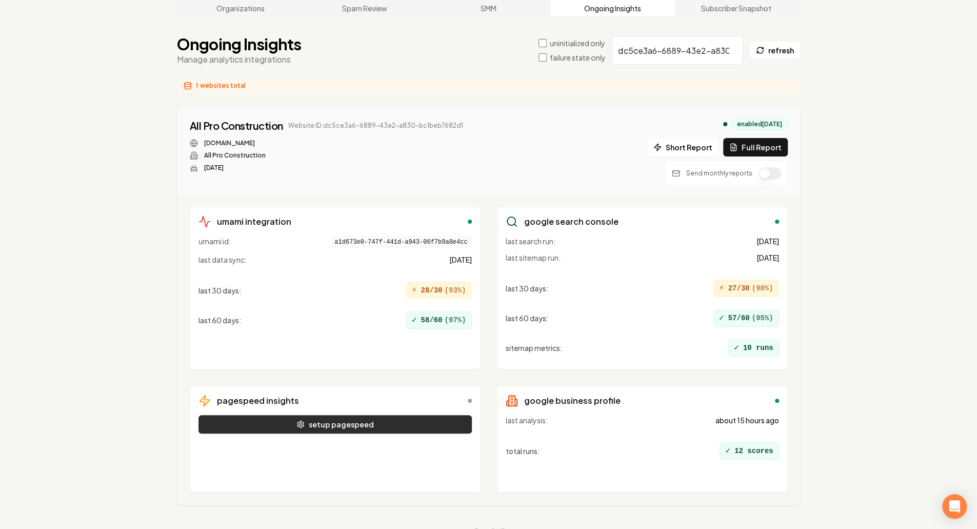
click at [371, 415] on button "setup pagespeed" at bounding box center [335, 424] width 273 height 18
click at [369, 415] on button "setup pagespeed" at bounding box center [335, 424] width 273 height 18
click at [377, 415] on button "setup pagespeed" at bounding box center [335, 424] width 273 height 18
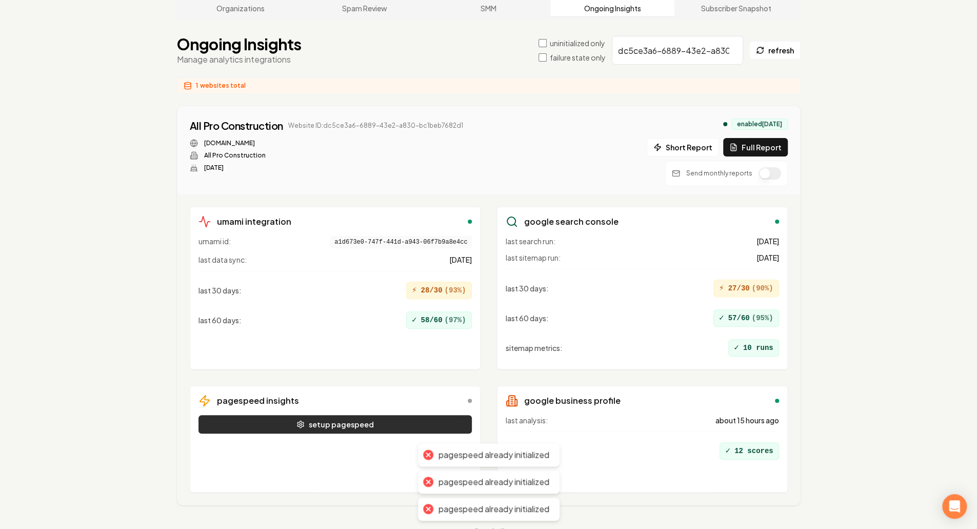
click at [378, 415] on button "setup pagespeed" at bounding box center [335, 424] width 273 height 18
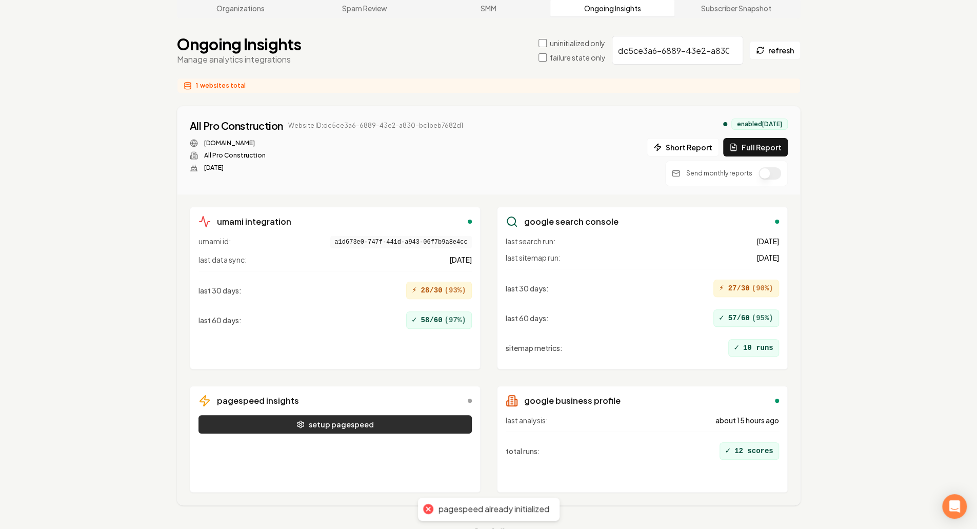
click at [366, 415] on button "setup pagespeed" at bounding box center [335, 424] width 273 height 18
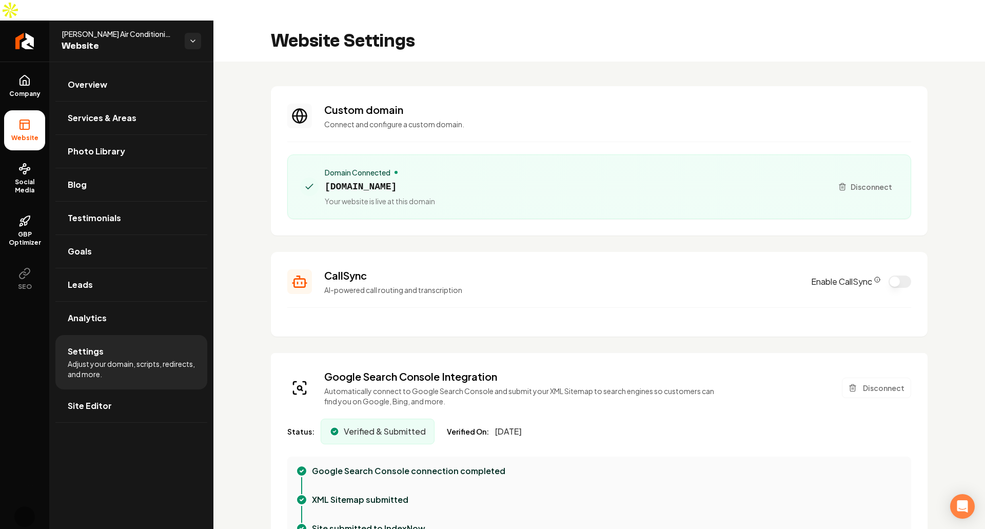
scroll to position [206, 0]
click at [23, 178] on span "Social Media" at bounding box center [24, 186] width 41 height 16
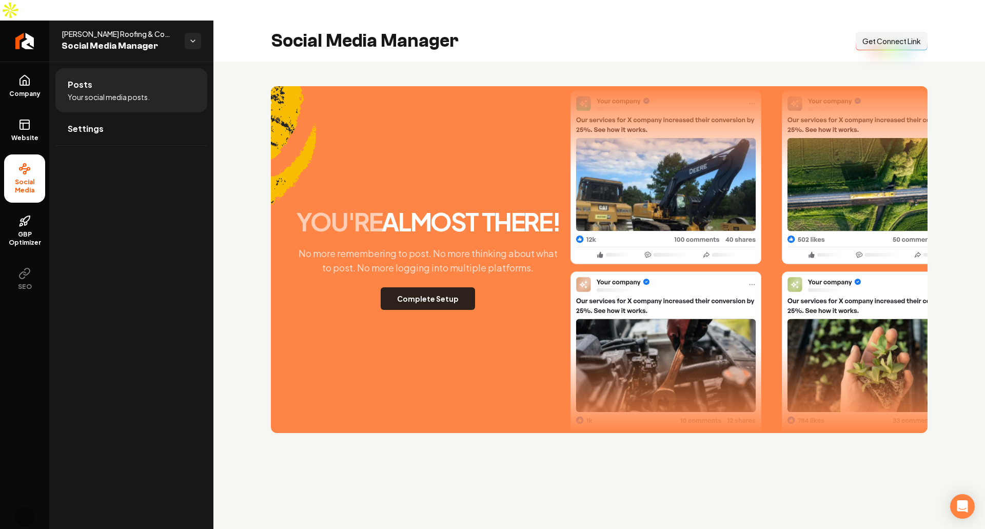
click at [439, 287] on button "Complete Setup" at bounding box center [428, 298] width 94 height 23
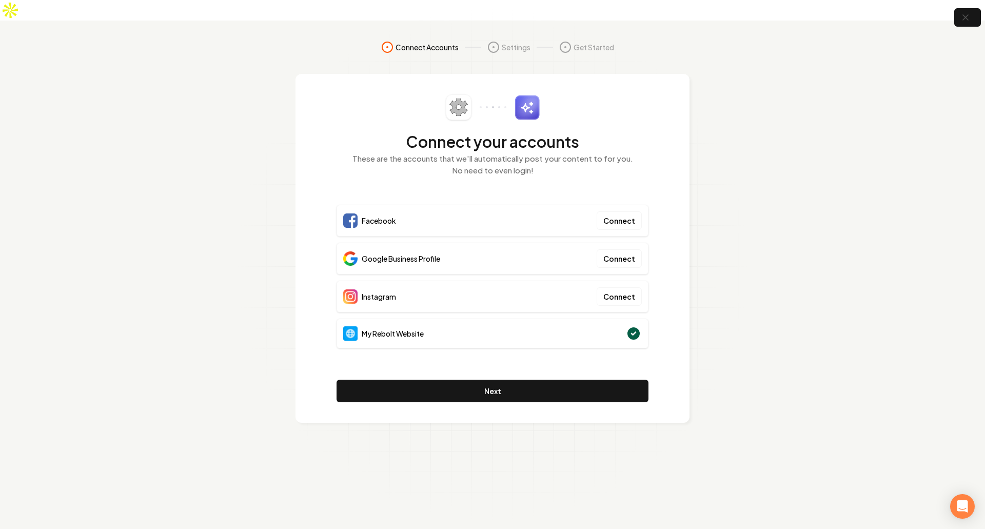
click at [396, 253] on span "Google Business Profile" at bounding box center [401, 258] width 78 height 10
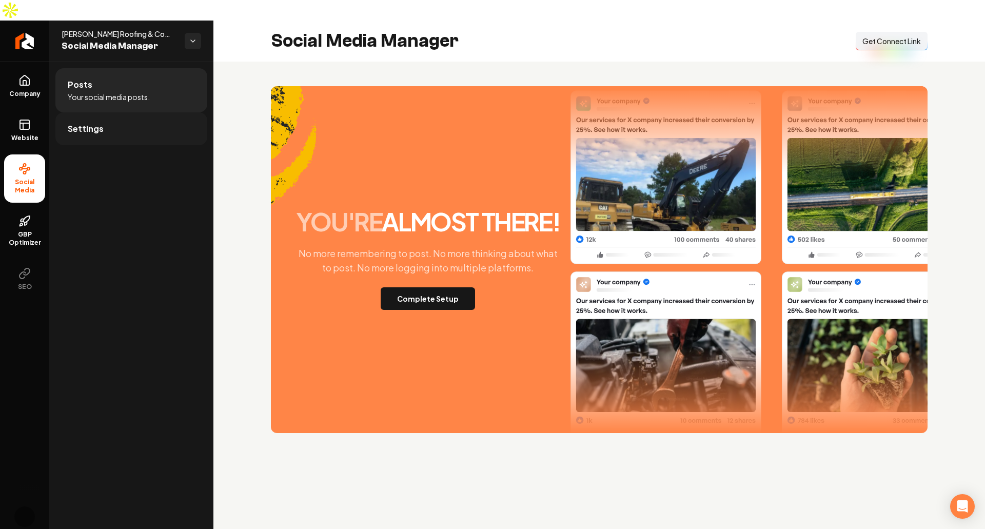
click at [115, 112] on link "Settings" at bounding box center [131, 128] width 152 height 33
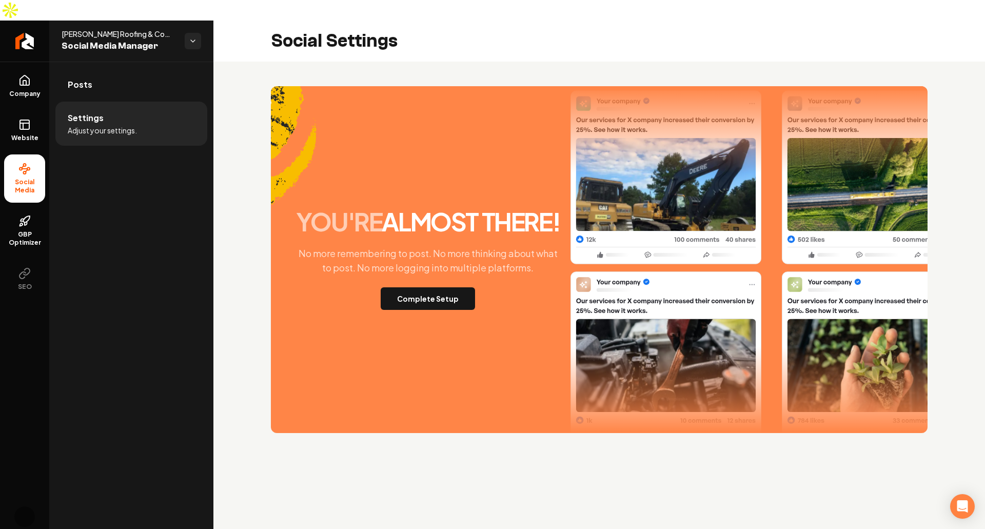
click at [485, 493] on main "Social Settings you're almost there! No more remembering to post. No more think…" at bounding box center [599, 285] width 772 height 529
click at [26, 123] on icon at bounding box center [24, 123] width 9 height 0
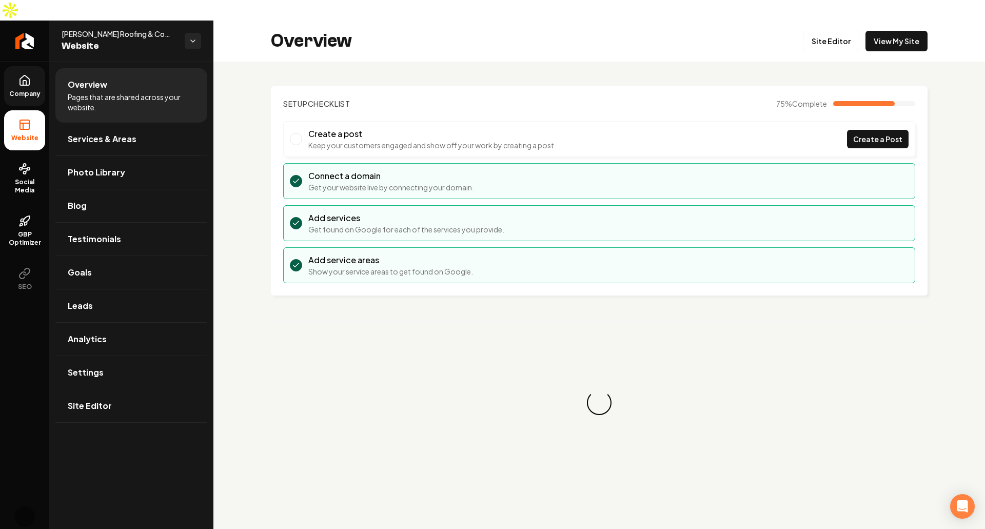
click at [29, 77] on link "Company" at bounding box center [24, 86] width 41 height 40
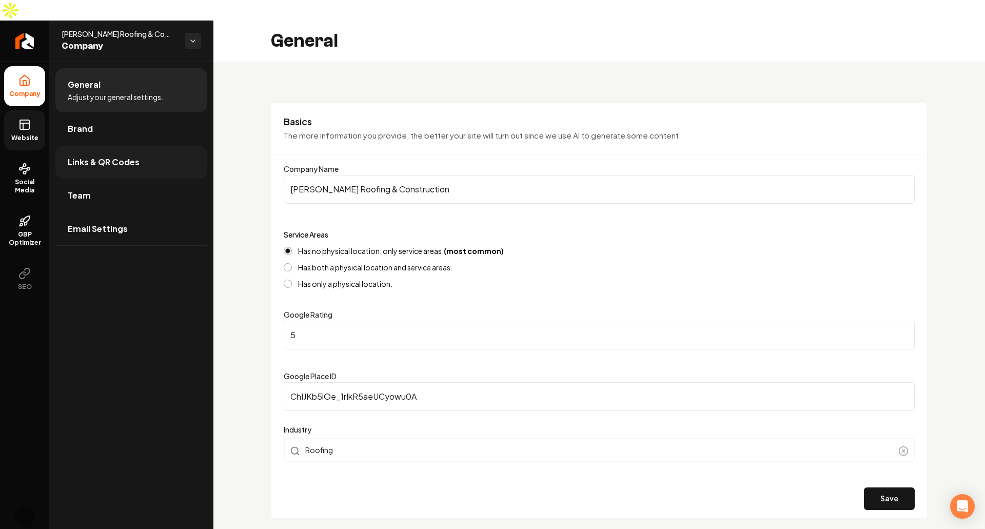
click at [152, 146] on link "Links & QR Codes" at bounding box center [131, 162] width 152 height 33
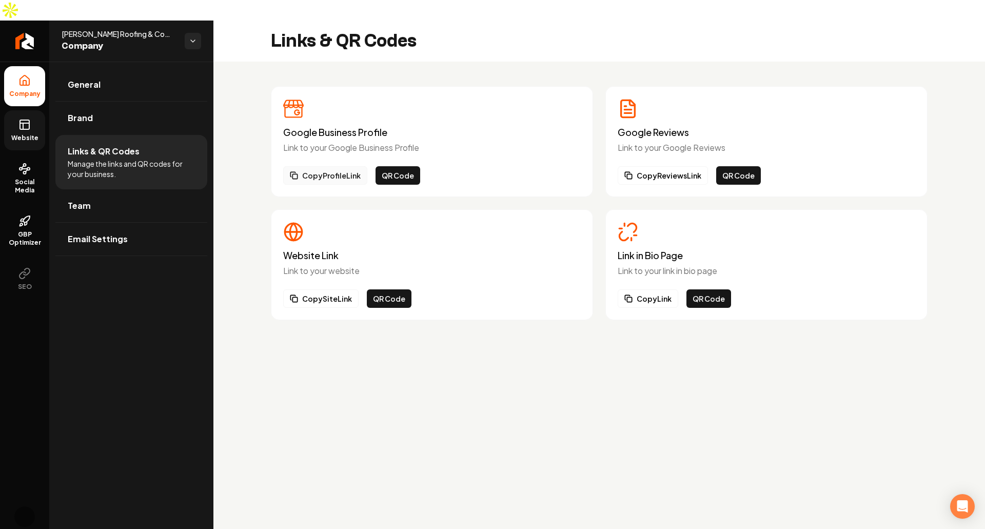
click at [320, 166] on button "Copy Profile Link" at bounding box center [325, 175] width 84 height 18
click at [608, 432] on main "Links & QR Codes Google Business Profile Link to your Google Business Profile C…" at bounding box center [599, 285] width 772 height 529
click at [423, 99] on div "Google Business Profile Link to your Google Business Profile" at bounding box center [432, 126] width 298 height 55
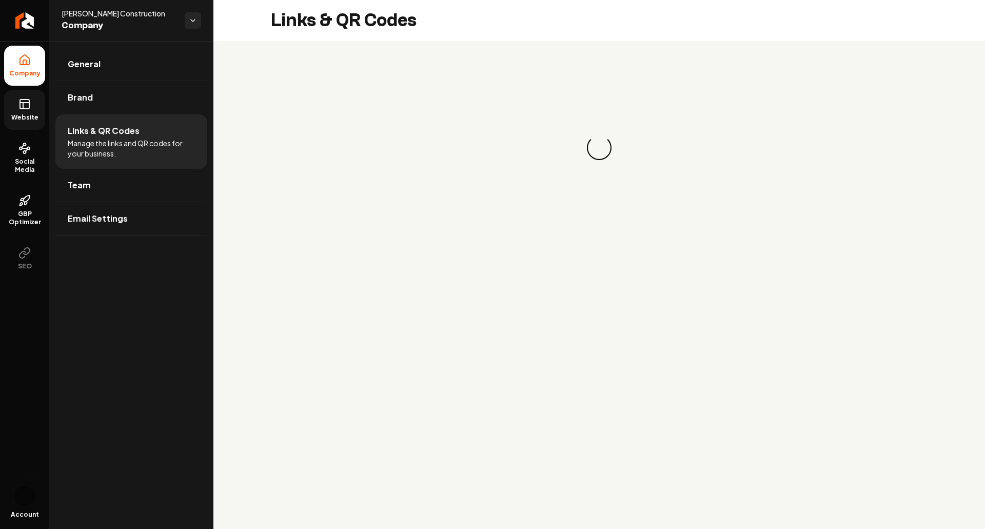
click at [37, 104] on link "Website" at bounding box center [24, 110] width 41 height 40
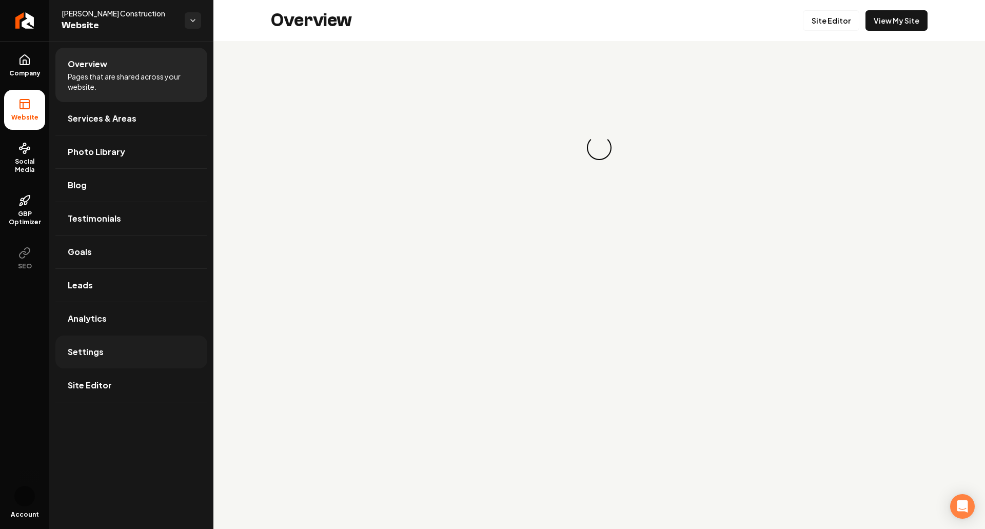
click at [93, 355] on span "Settings" at bounding box center [86, 352] width 36 height 12
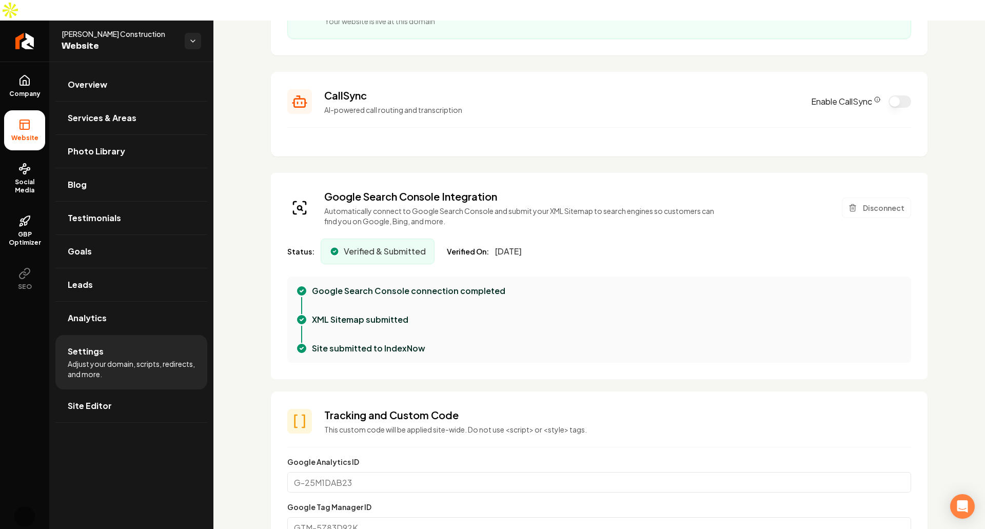
scroll to position [154, 0]
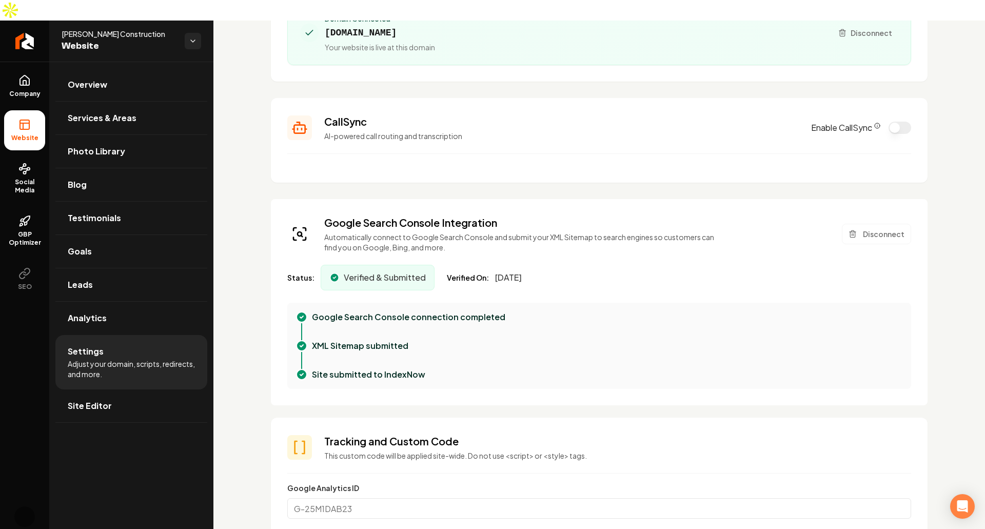
click at [522, 271] on span "August 15, 2025" at bounding box center [508, 277] width 27 height 12
click at [645, 265] on div "Status: Verified & Submitted Verified On: August 15, 2025" at bounding box center [599, 278] width 624 height 26
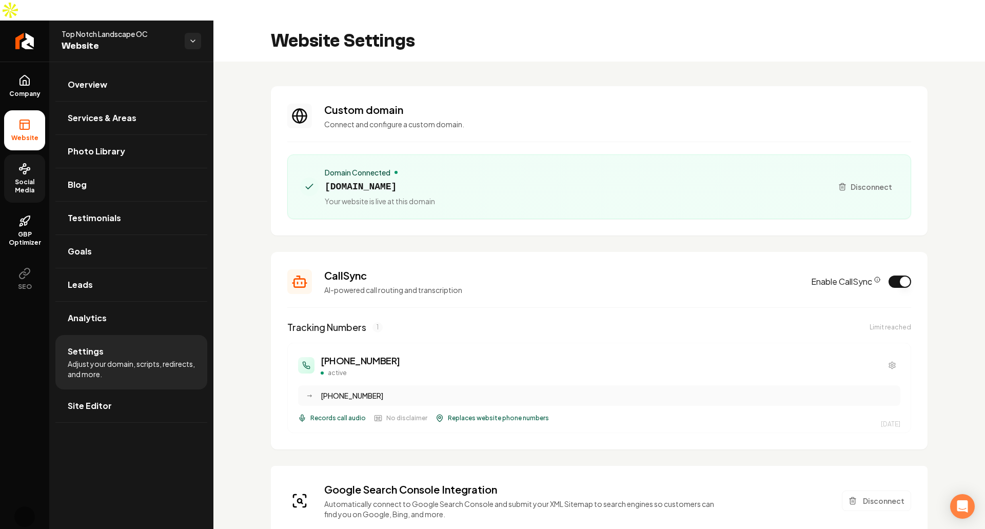
click at [25, 178] on span "Social Media" at bounding box center [24, 186] width 41 height 16
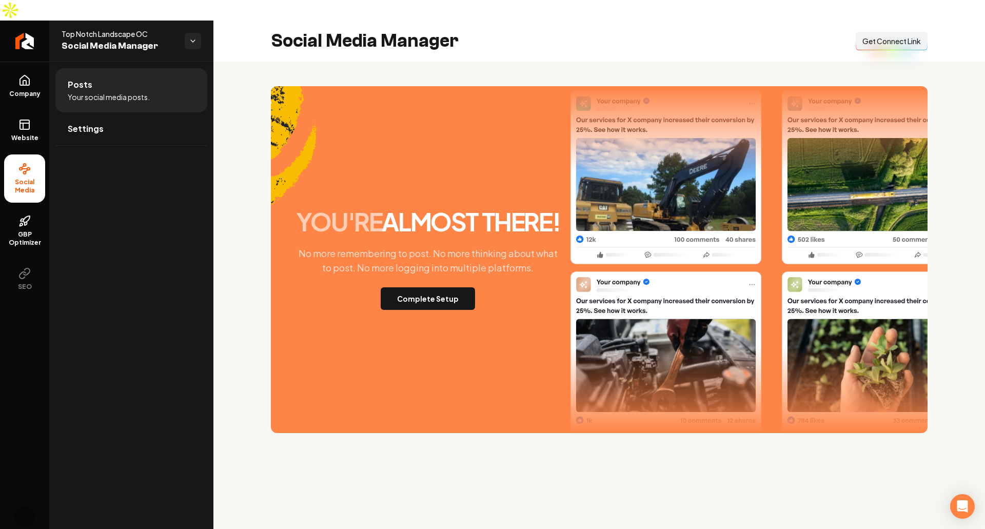
click at [465, 163] on div "you're almost there! No more remembering to post. No more thinking about what t…" at bounding box center [599, 259] width 657 height 347
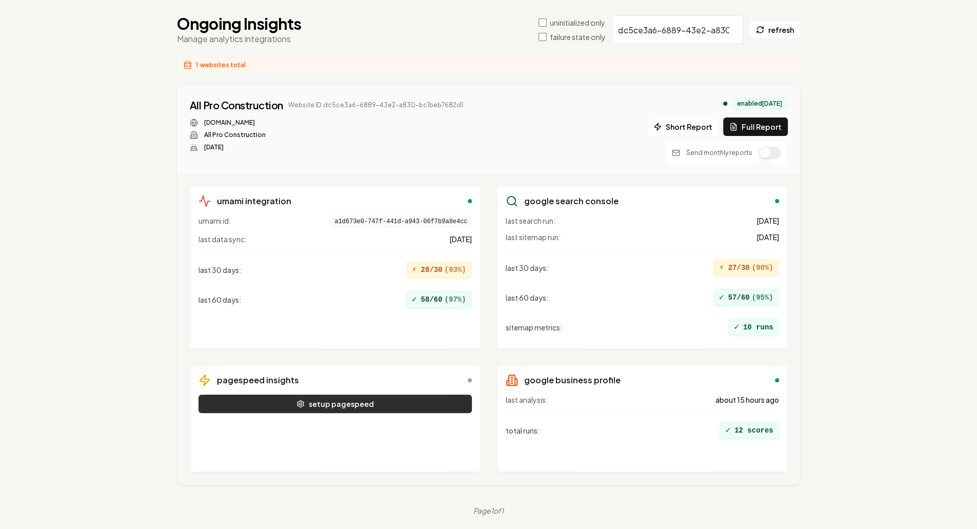
click at [314, 395] on button "setup pagespeed" at bounding box center [335, 404] width 273 height 18
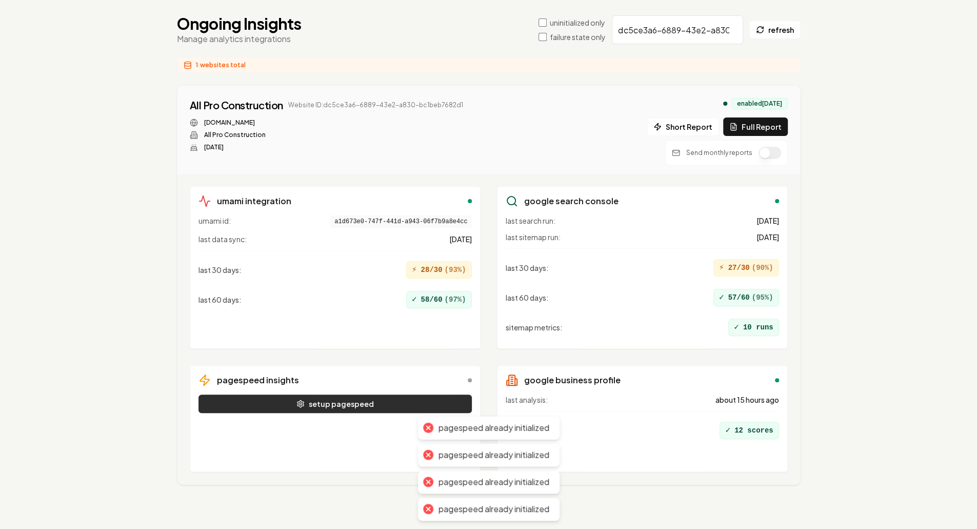
click at [314, 395] on button "setup pagespeed" at bounding box center [335, 404] width 273 height 18
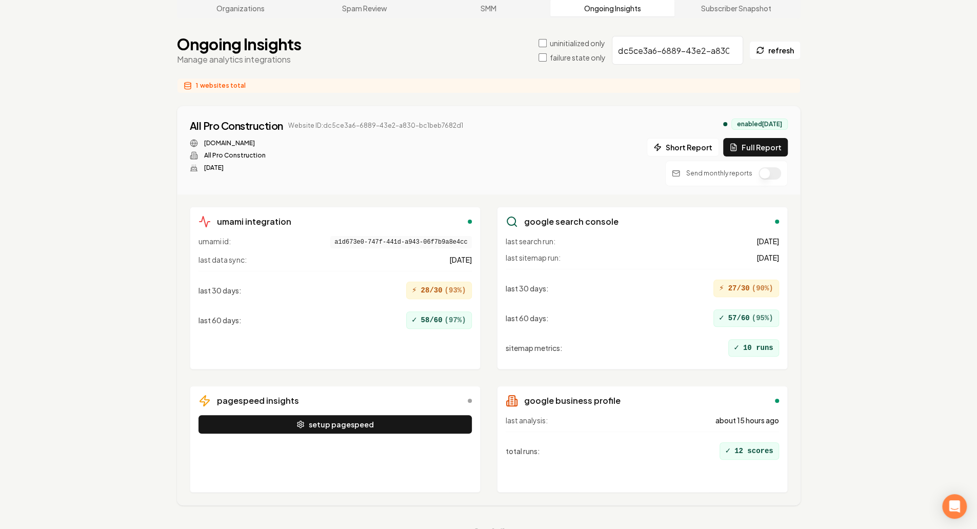
click at [339, 150] on div "[DOMAIN_NAME] All Pro Construction [DATE]" at bounding box center [326, 155] width 273 height 33
click at [224, 139] on div "[DOMAIN_NAME] All Pro Construction [DATE]" at bounding box center [326, 155] width 273 height 33
click at [327, 145] on div "[DOMAIN_NAME] All Pro Construction [DATE]" at bounding box center [326, 155] width 273 height 33
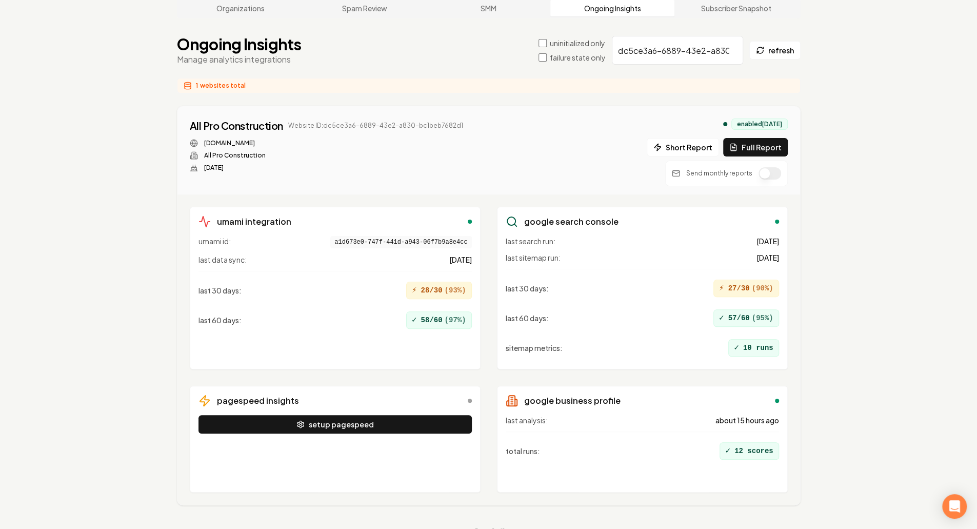
click at [327, 145] on div "[DOMAIN_NAME] All Pro Construction [DATE]" at bounding box center [326, 155] width 273 height 33
click at [328, 145] on div "[DOMAIN_NAME] All Pro Construction [DATE]" at bounding box center [326, 155] width 273 height 33
click at [331, 146] on div "[DOMAIN_NAME] All Pro Construction [DATE]" at bounding box center [326, 155] width 273 height 33
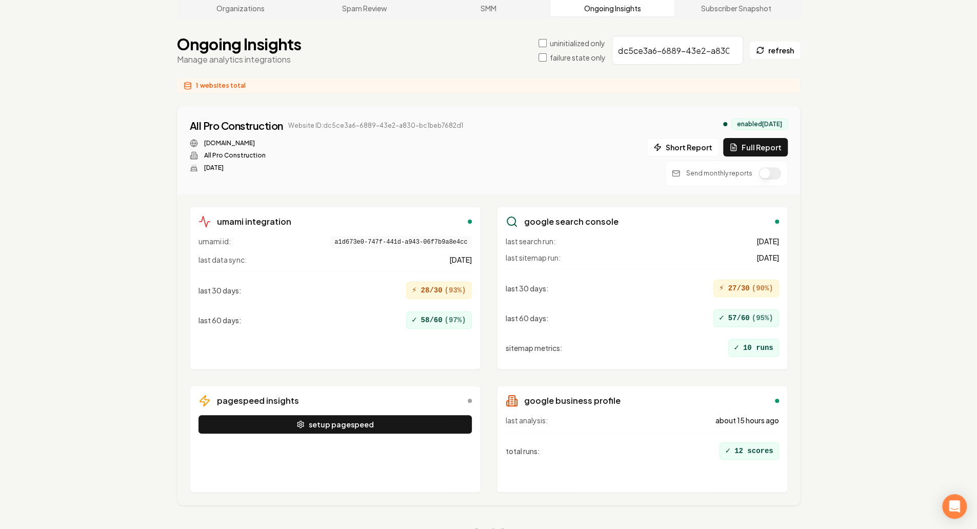
click at [330, 139] on div "[DOMAIN_NAME] All Pro Construction [DATE]" at bounding box center [326, 155] width 273 height 33
click at [827, 289] on div "Organizations Spam Review SMM Ongoing Insights Subscriber Snapshot Ongoing Insi…" at bounding box center [488, 267] width 977 height 571
click at [453, 254] on span "[DATE]" at bounding box center [460, 259] width 23 height 10
click at [453, 254] on span "1 day ago" at bounding box center [460, 259] width 23 height 10
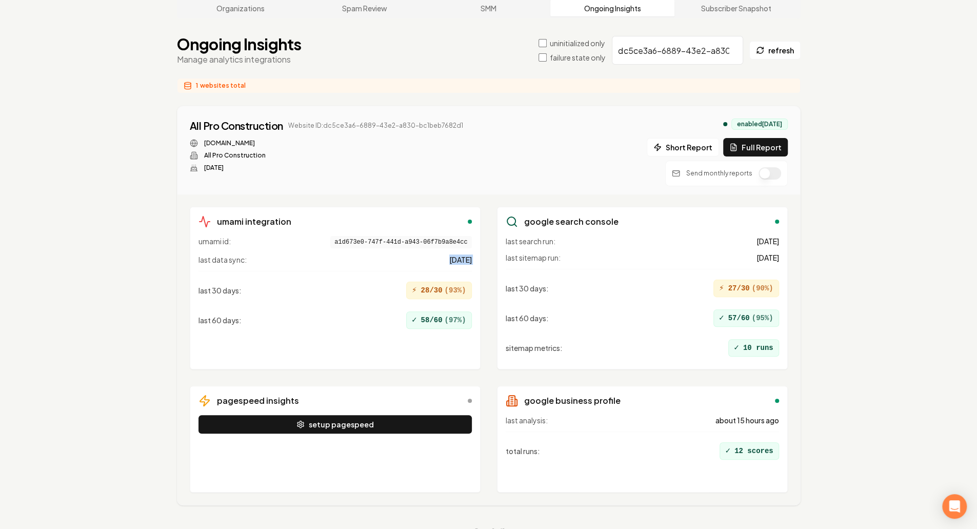
click at [453, 254] on span "1 day ago" at bounding box center [460, 259] width 23 height 10
click at [230, 145] on div "builtallpro.com All Pro Construction Mar 13, 2025" at bounding box center [326, 155] width 273 height 33
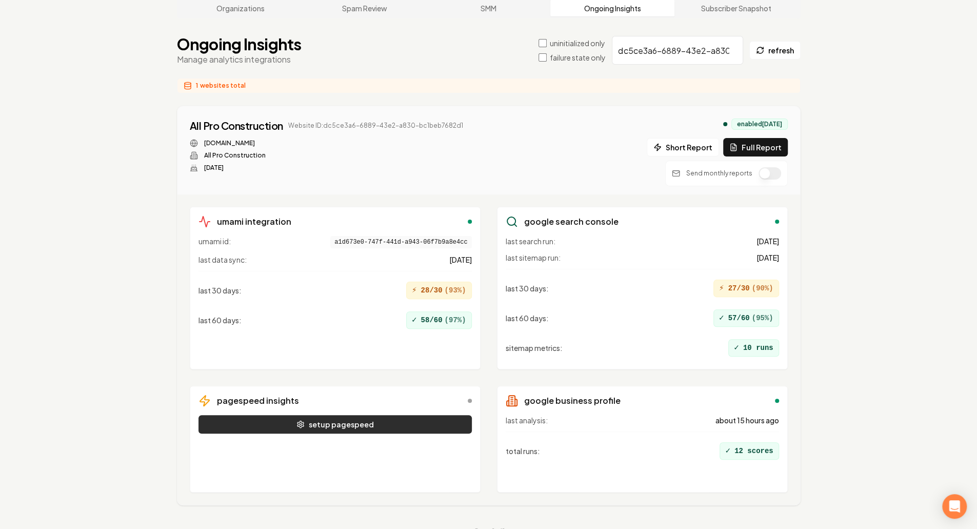
click at [363, 415] on button "setup pagespeed" at bounding box center [335, 424] width 273 height 18
click at [347, 415] on button "setup pagespeed" at bounding box center [335, 424] width 273 height 18
drag, startPoint x: 473, startPoint y: 110, endPoint x: 323, endPoint y: 109, distance: 150.3
click at [323, 119] on div "All Pro Construction Website ID: dc5ce3a6-6889-43e2-a830-bc1beb7682d1 builtallp…" at bounding box center [489, 153] width 598 height 68
copy span "dc5ce3a6-6889-43e2-a830-bc1beb7682d1"
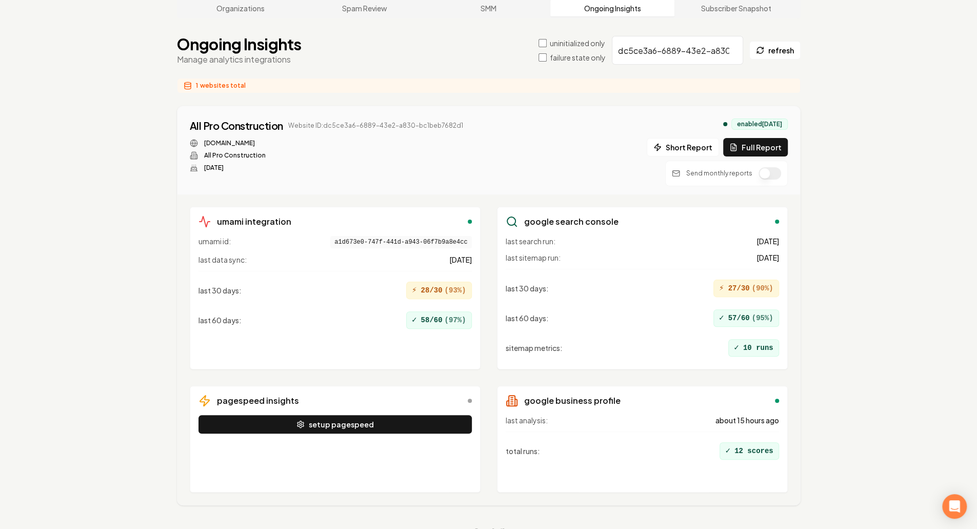
click at [426, 311] on div "✓ 58/60 ( 97 %)" at bounding box center [439, 319] width 66 height 17
click at [429, 311] on div "✓ 58/60 ( 97 %)" at bounding box center [439, 319] width 66 height 17
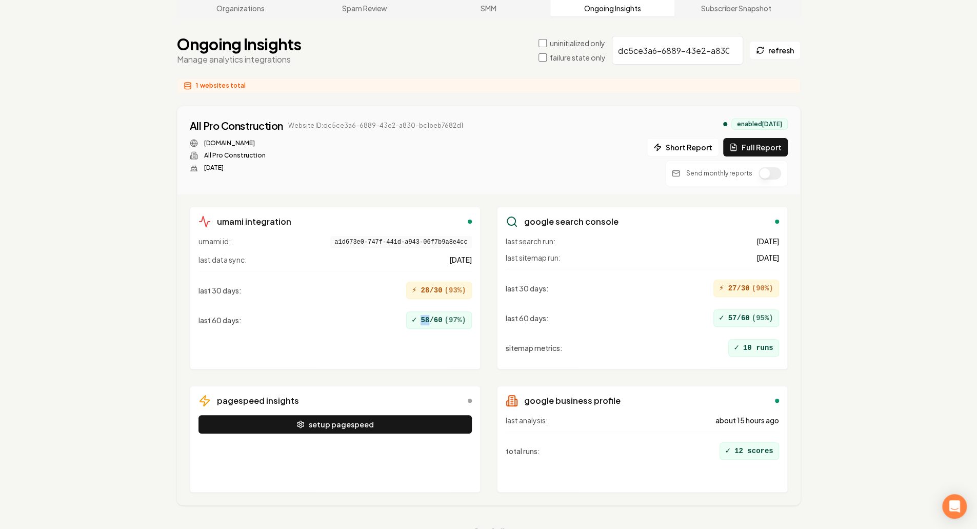
click at [429, 311] on div "✓ 58/60 ( 97 %)" at bounding box center [439, 319] width 66 height 17
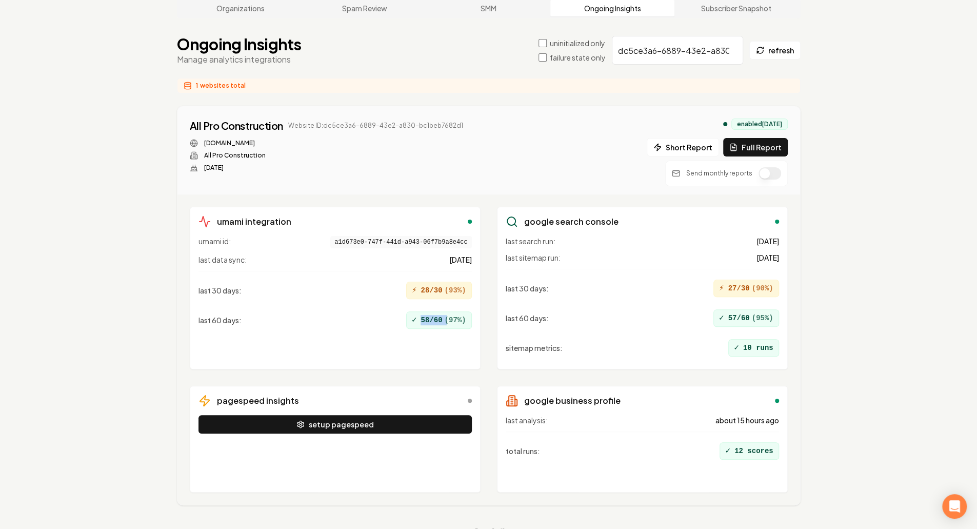
click at [429, 311] on div "✓ 58/60 ( 97 %)" at bounding box center [439, 319] width 66 height 17
click at [222, 139] on div "builtallpro.com All Pro Construction Mar 13, 2025" at bounding box center [326, 155] width 273 height 33
click at [217, 139] on link "[DOMAIN_NAME]" at bounding box center [229, 143] width 51 height 8
drag, startPoint x: 321, startPoint y: 105, endPoint x: 479, endPoint y: 92, distance: 158.6
click at [479, 106] on div "All Pro Construction Website ID: dc5ce3a6-6889-43e2-a830-bc1beb7682d1 builtallp…" at bounding box center [489, 150] width 623 height 88
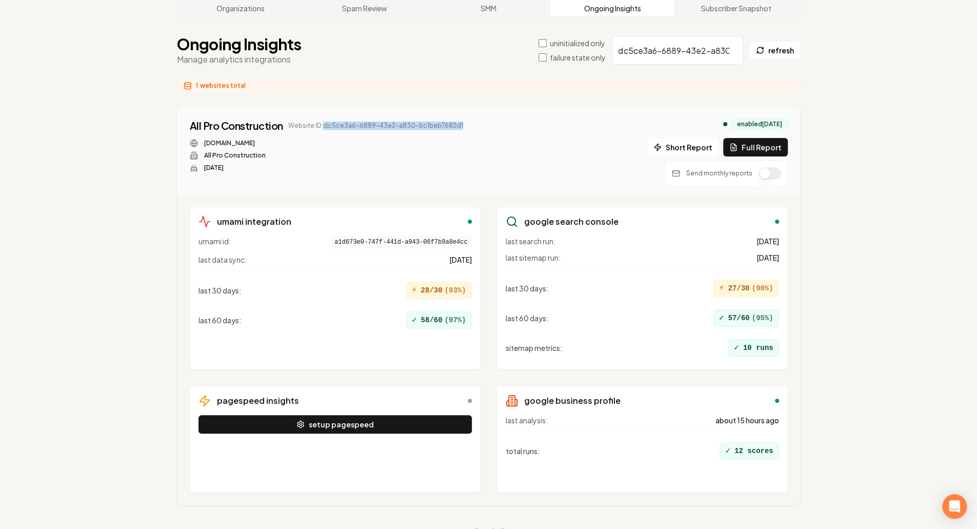
click at [475, 119] on div "All Pro Construction Website ID: dc5ce3a6-6889-43e2-a830-bc1beb7682d1 builtallp…" at bounding box center [489, 153] width 598 height 68
drag, startPoint x: 466, startPoint y: 106, endPoint x: 320, endPoint y: 108, distance: 145.7
click at [320, 119] on div "All Pro Construction Website ID: dc5ce3a6-6889-43e2-a830-bc1beb7682d1 builtallp…" at bounding box center [489, 153] width 598 height 68
copy span "dc5ce3a6-6889-43e2-a830-bc1beb7682d1"
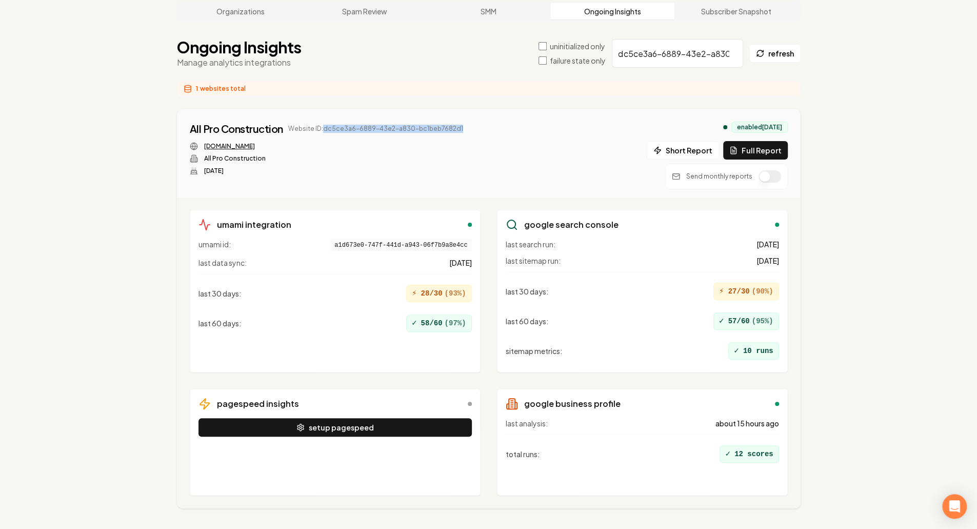
scroll to position [74, 0]
click at [467, 158] on div "All Pro Construction Website ID: dc5ce3a6-6889-43e2-a830-bc1beb7682d1 builtallp…" at bounding box center [489, 156] width 598 height 68
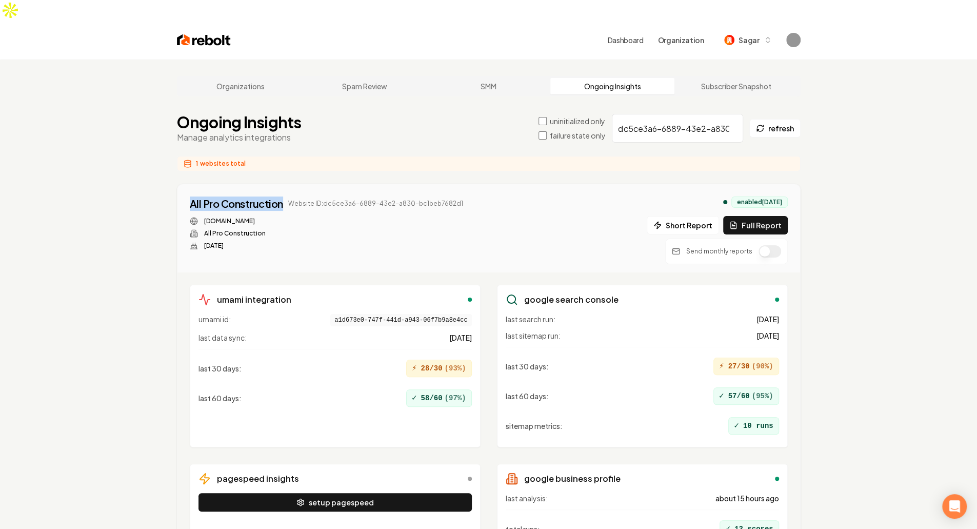
drag, startPoint x: 284, startPoint y: 184, endPoint x: 172, endPoint y: 187, distance: 111.9
click at [172, 187] on main "Organizations Spam Review SMM Ongoing Insights Subscriber Snapshot Ongoing Insi…" at bounding box center [489, 345] width 657 height 571
copy div "All Pro Construction"
click at [249, 78] on link "Organizations" at bounding box center [241, 86] width 124 height 16
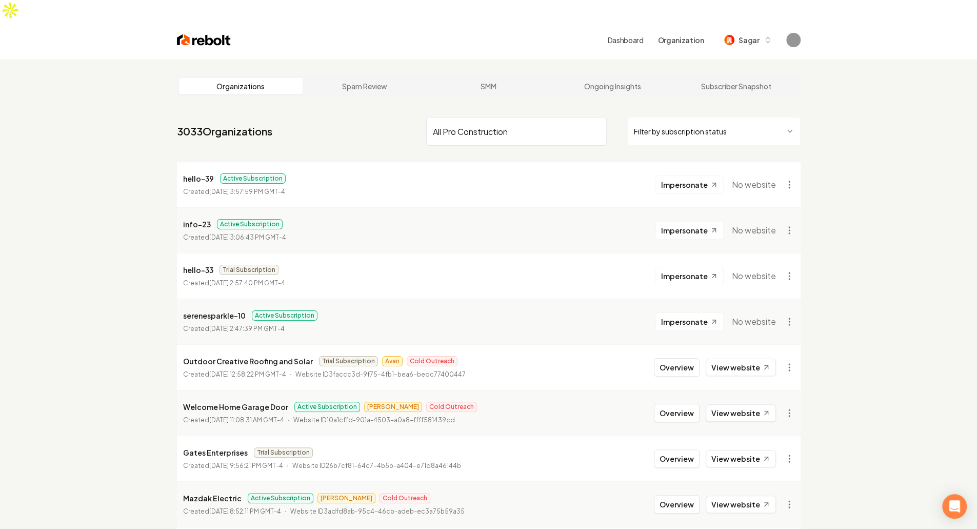
type input "All Pro Construction"
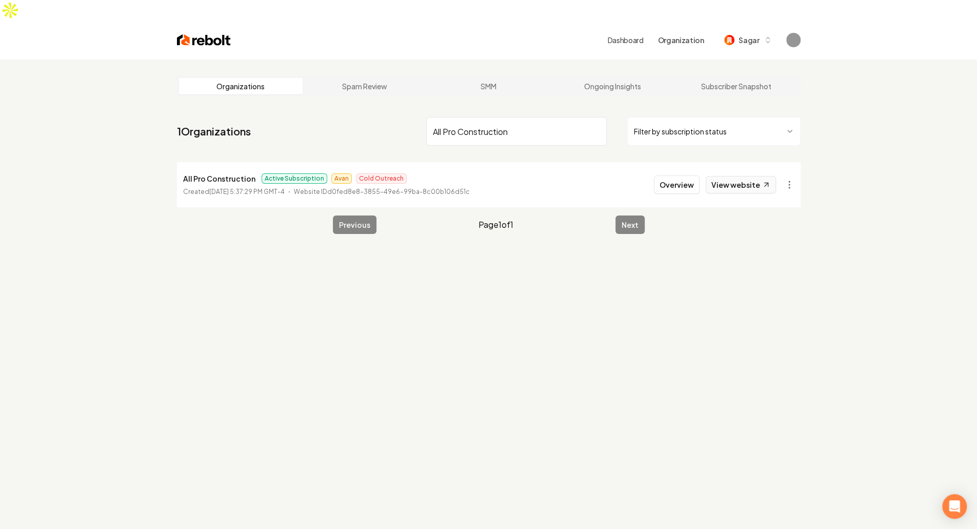
click at [764, 181] on icon at bounding box center [766, 185] width 9 height 9
click at [690, 175] on button "Overview" at bounding box center [677, 184] width 46 height 18
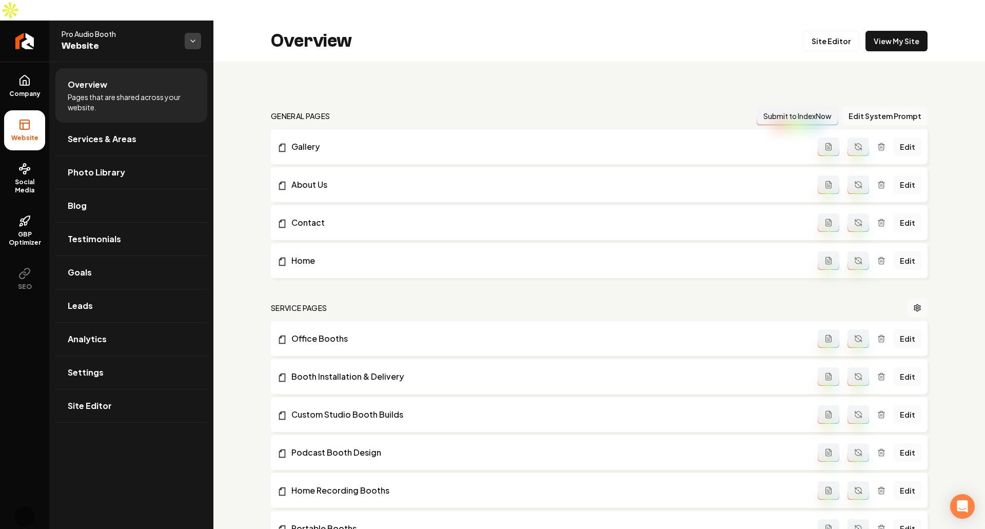
click at [192, 25] on html "Company Website Social Media GBP Optimizer SEO Account Pro Audio Booth Website …" at bounding box center [492, 264] width 985 height 529
click at [192, 22] on html "Company Website Social Media GBP Optimizer SEO Account Pro Audio Booth Website …" at bounding box center [492, 264] width 985 height 529
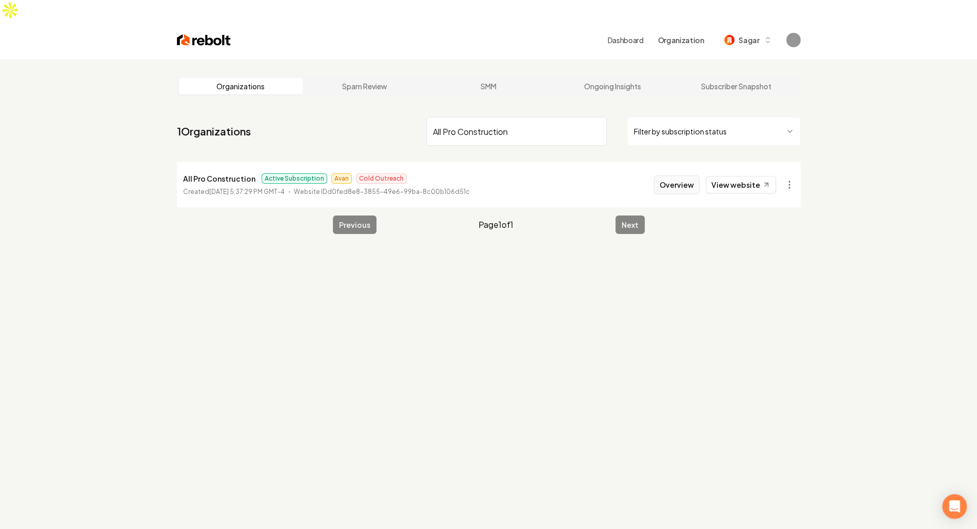
click at [665, 175] on button "Overview" at bounding box center [677, 184] width 46 height 18
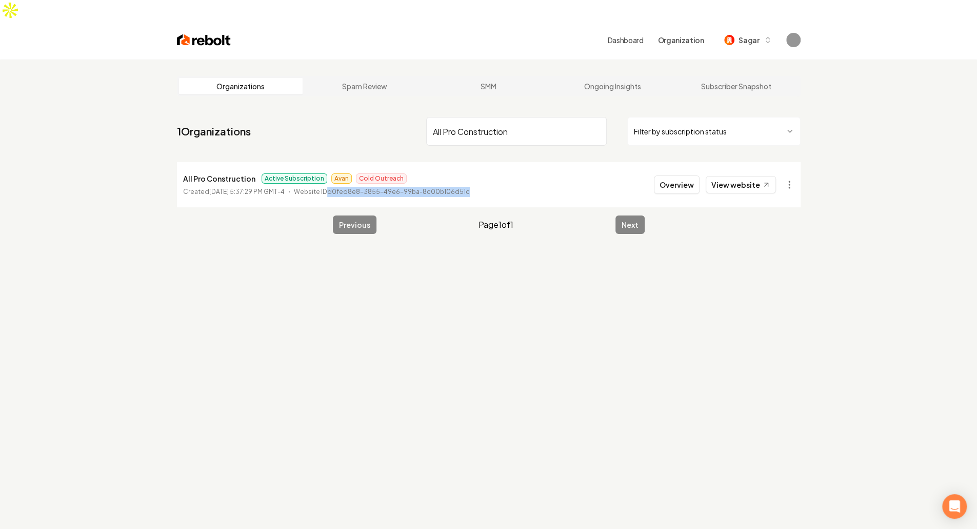
drag, startPoint x: 349, startPoint y: 172, endPoint x: 490, endPoint y: 171, distance: 141.1
click at [490, 171] on li "All Pro Construction Active Subscription Avan Cold Outreach Created March 13, 2…" at bounding box center [489, 184] width 624 height 45
copy p "d0fed8e8-3855-49e6-99ba-8c00b106d51c"
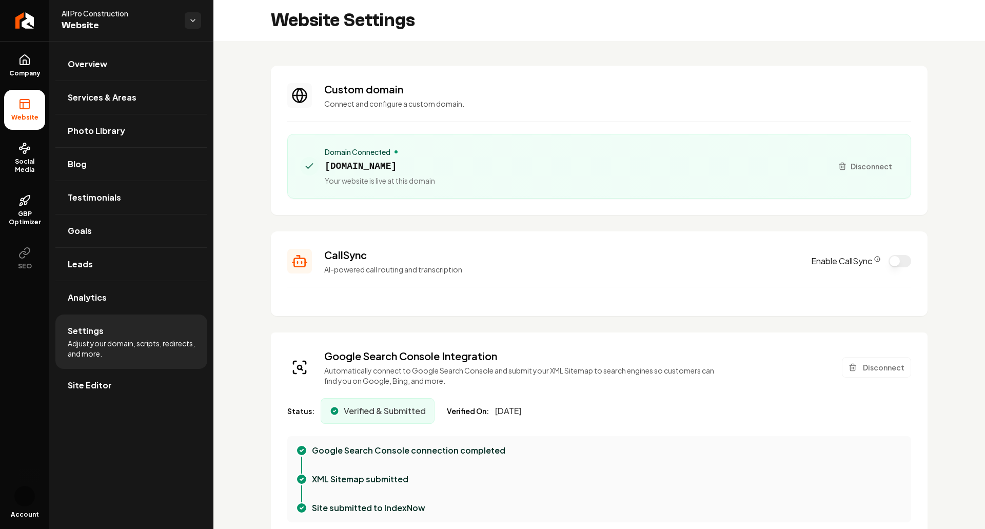
click at [376, 167] on span "[DOMAIN_NAME]" at bounding box center [380, 166] width 110 height 14
copy span "[DOMAIN_NAME]"
click at [446, 180] on div "Domain Connected [DOMAIN_NAME] Your website is live at this domain" at bounding box center [562, 166] width 524 height 39
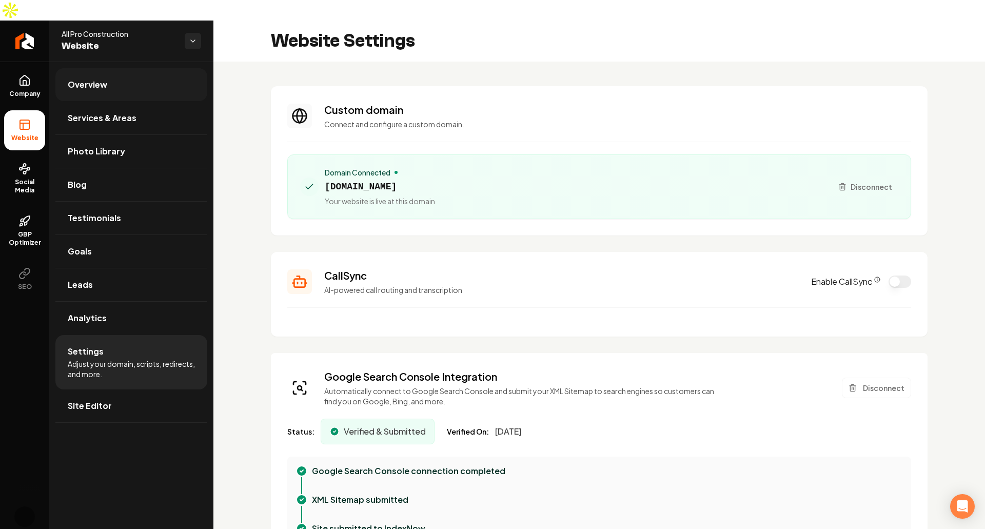
click at [128, 72] on link "Overview" at bounding box center [131, 84] width 152 height 33
